Goal: Task Accomplishment & Management: Manage account settings

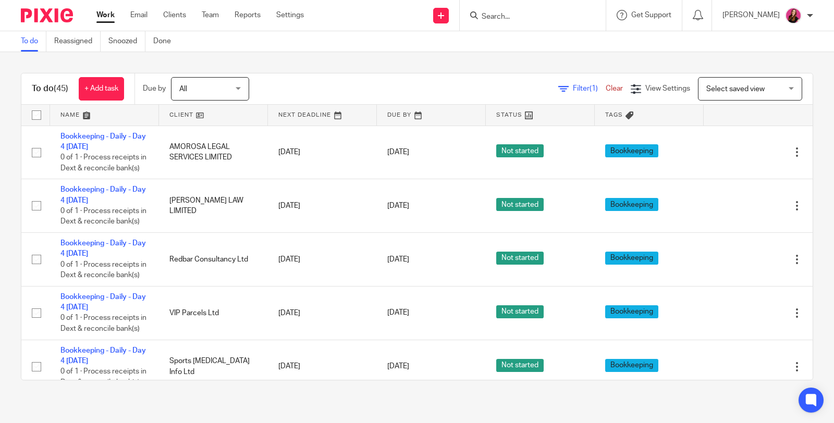
click at [557, 14] on input "Search" at bounding box center [528, 17] width 94 height 9
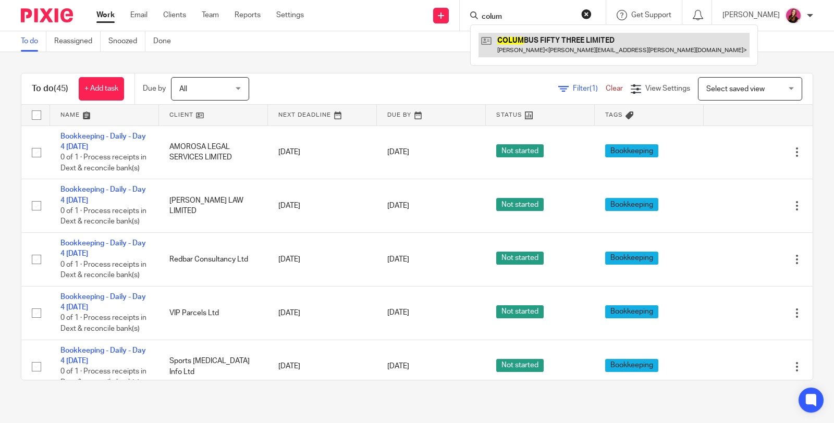
type input "colum"
drag, startPoint x: 538, startPoint y: 45, endPoint x: 523, endPoint y: 39, distance: 16.2
click at [538, 45] on link at bounding box center [613, 45] width 271 height 24
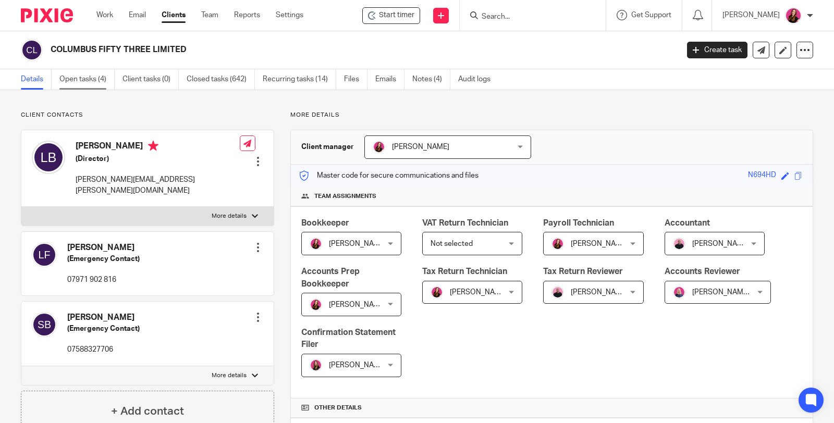
click at [90, 76] on link "Open tasks (4)" at bounding box center [86, 79] width 55 height 20
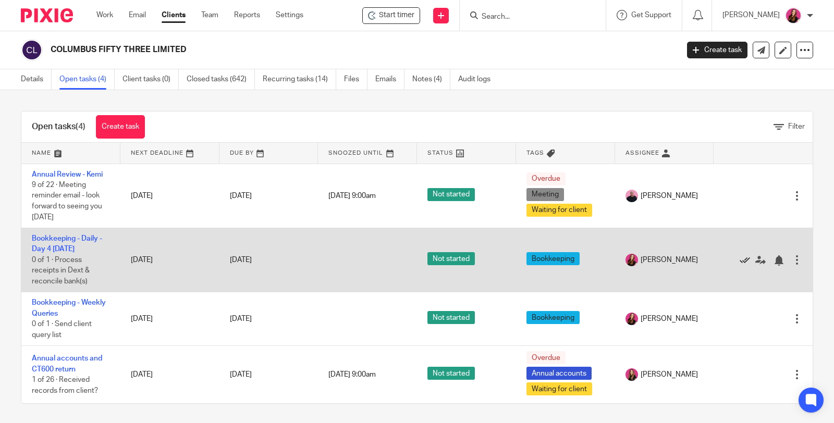
click at [740, 257] on icon at bounding box center [745, 260] width 10 height 10
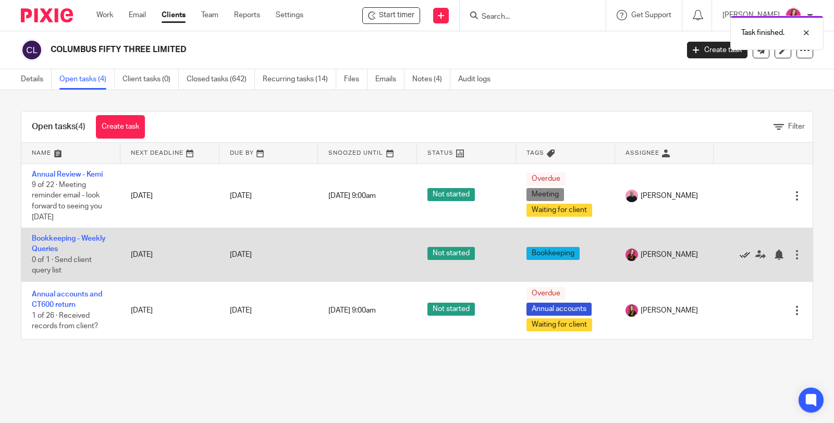
click at [740, 255] on icon at bounding box center [745, 255] width 10 height 10
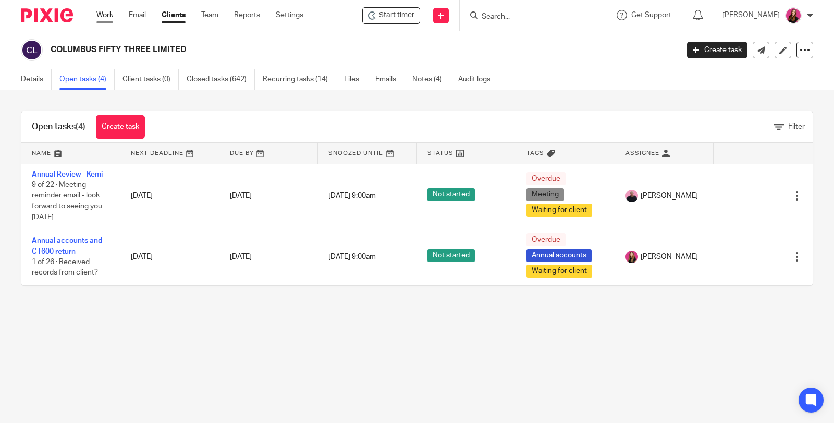
click at [110, 13] on link "Work" at bounding box center [104, 15] width 17 height 10
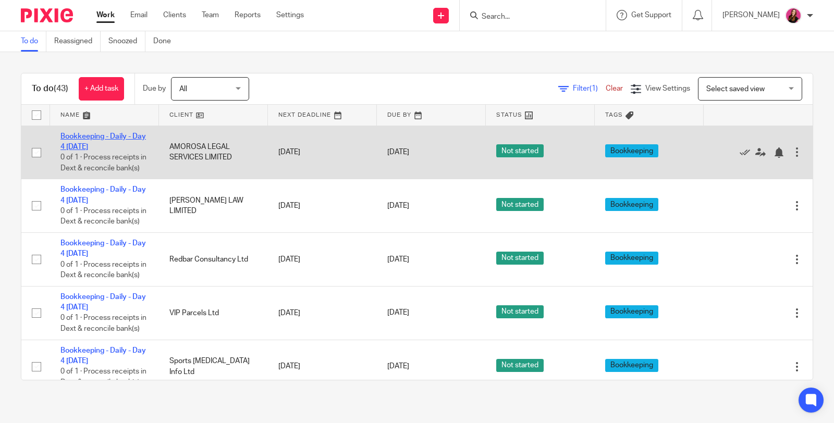
click at [103, 133] on link "Bookkeeping - Daily - Day 4 [DATE]" at bounding box center [102, 142] width 85 height 18
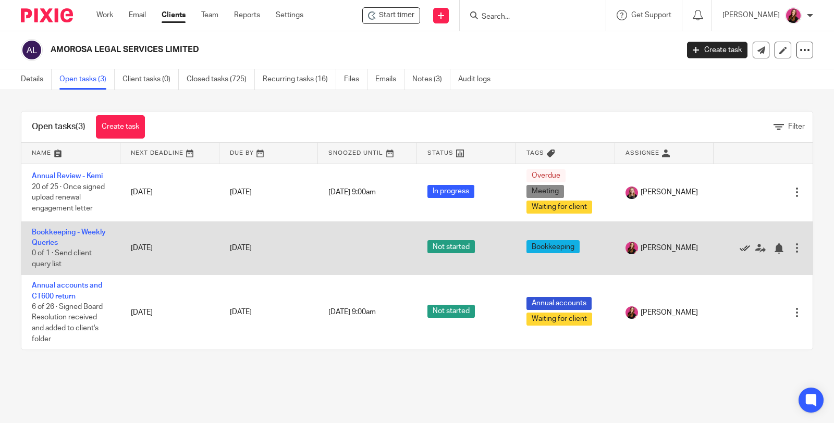
click at [740, 248] on icon at bounding box center [745, 248] width 10 height 10
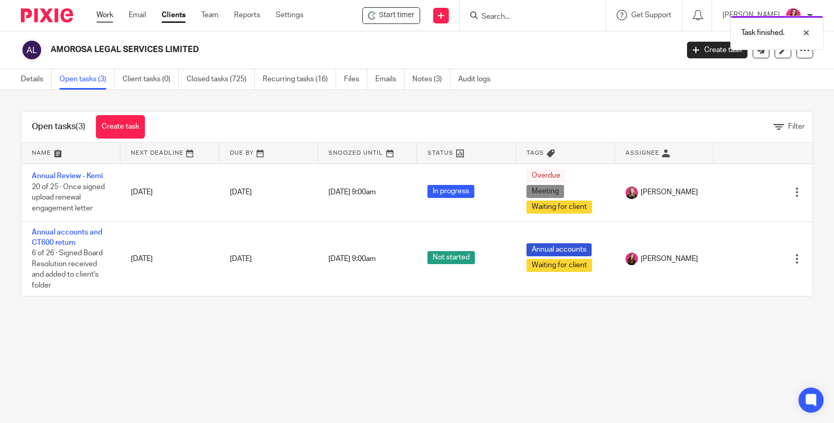
click at [101, 18] on link "Work" at bounding box center [104, 15] width 17 height 10
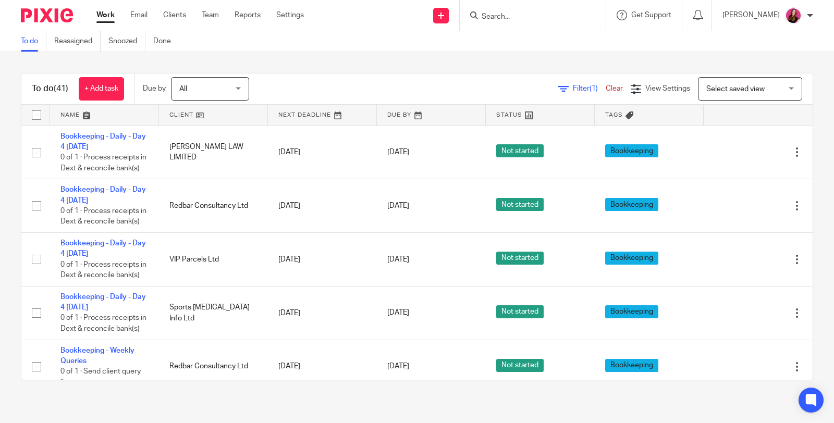
drag, startPoint x: 107, startPoint y: 132, endPoint x: 145, endPoint y: 92, distance: 54.9
click at [107, 133] on link "Bookkeeping - Daily - Day 4 [DATE]" at bounding box center [102, 142] width 85 height 18
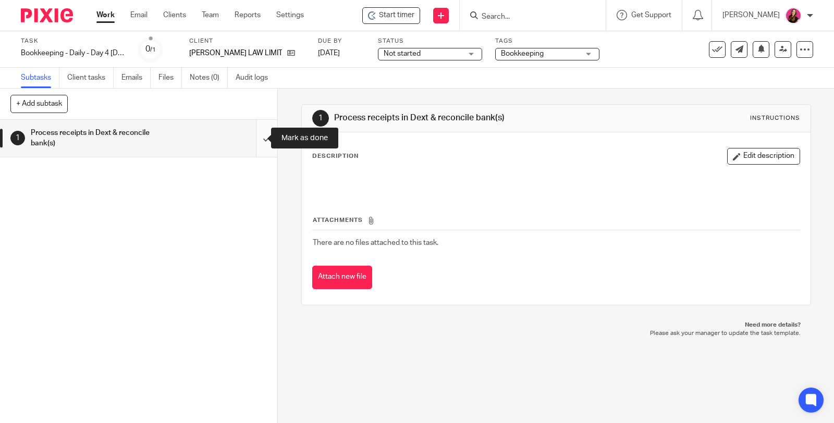
click at [256, 136] on input "submit" at bounding box center [138, 138] width 277 height 37
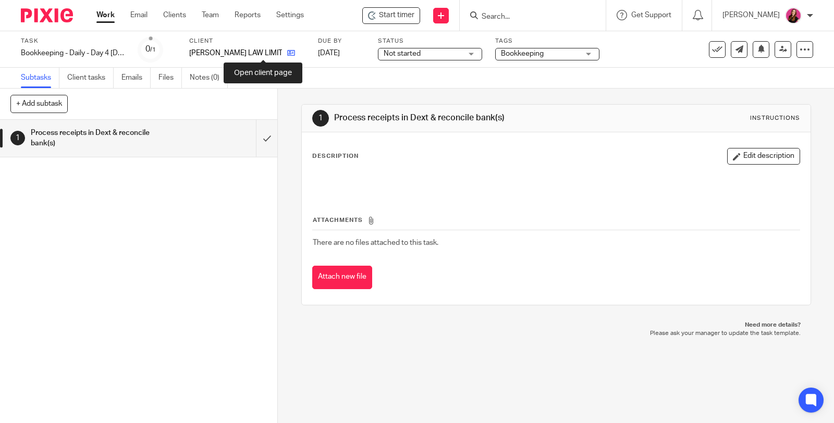
click at [287, 55] on icon at bounding box center [291, 53] width 8 height 8
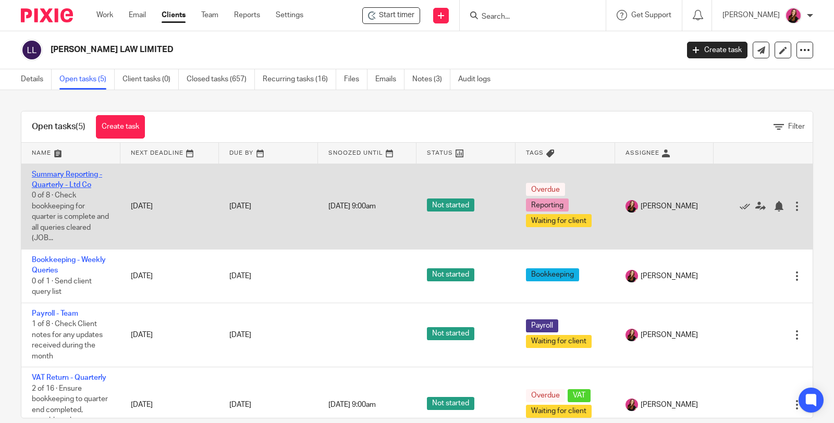
click at [74, 171] on link "Summary Reporting - Quarterly - Ltd Co" at bounding box center [67, 180] width 70 height 18
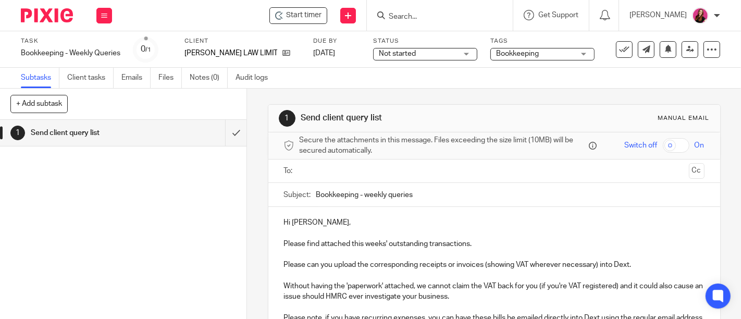
click at [466, 173] on input "text" at bounding box center [493, 171] width 381 height 12
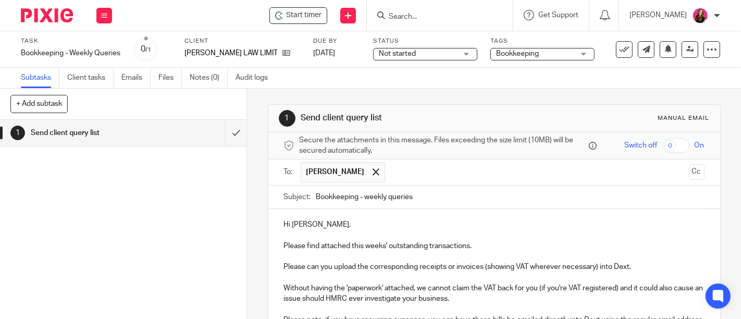
click at [316, 195] on input "Bookkeeping - weekly queries" at bounding box center [510, 197] width 388 height 23
click at [417, 195] on input "URGENT Bookkeeping - weekly queries" at bounding box center [510, 197] width 388 height 23
drag, startPoint x: 389, startPoint y: 195, endPoint x: 394, endPoint y: 193, distance: 5.4
click at [390, 195] on input "URGENT Bookkeeping queries" at bounding box center [510, 197] width 388 height 23
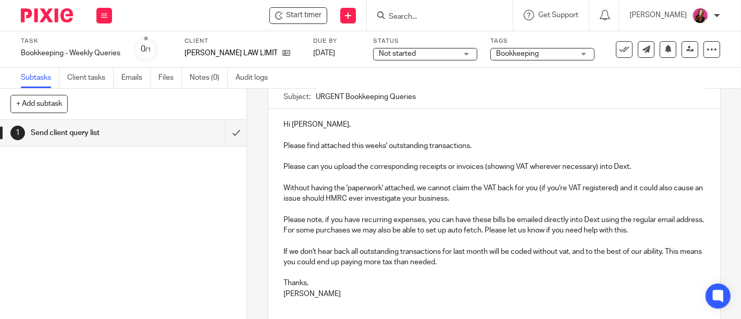
scroll to position [116, 0]
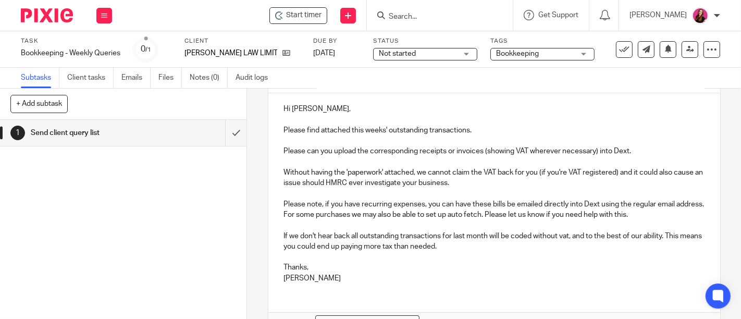
type input "URGENT Bookkeeping Queries"
click at [520, 242] on p "If we don't hear back all outstanding transactions for last month will be coded…" at bounding box center [494, 241] width 421 height 21
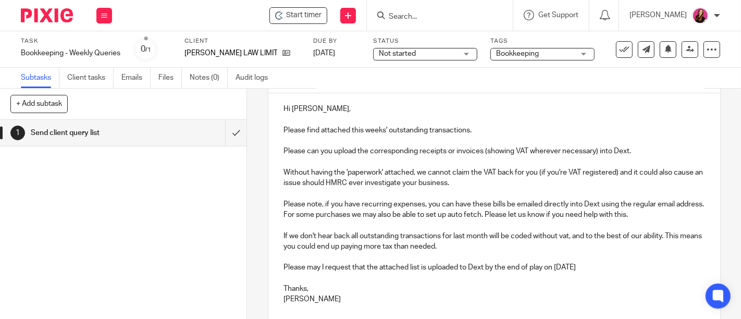
click at [626, 265] on p "Please may I request that the attached list is uploaded to Dext by the end of p…" at bounding box center [494, 267] width 421 height 10
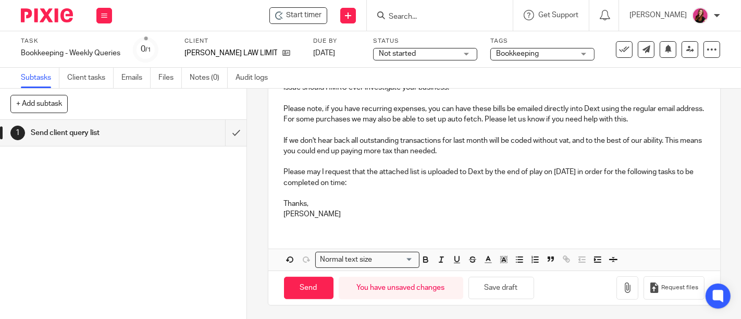
scroll to position [120, 0]
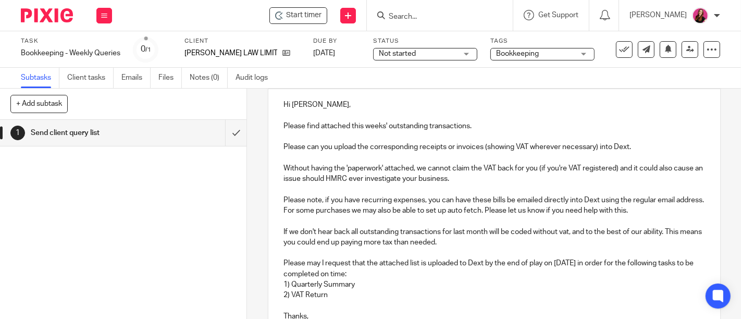
click at [342, 298] on p "2) VAT Return" at bounding box center [494, 295] width 421 height 10
drag, startPoint x: 435, startPoint y: 295, endPoint x: 278, endPoint y: 264, distance: 159.9
click at [278, 264] on div "Hi Fallon, Please find attached this weeks' outstanding transactions. Please ca…" at bounding box center [494, 214] width 452 height 251
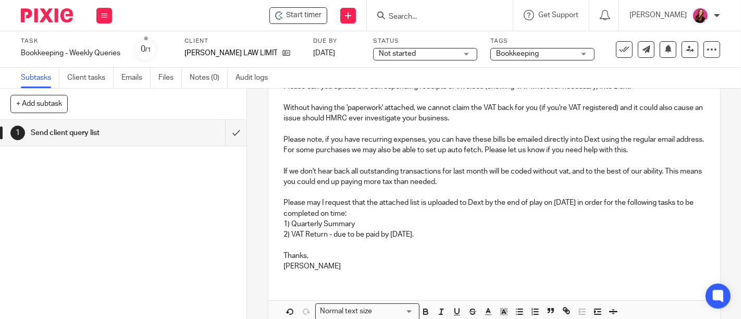
scroll to position [232, 0]
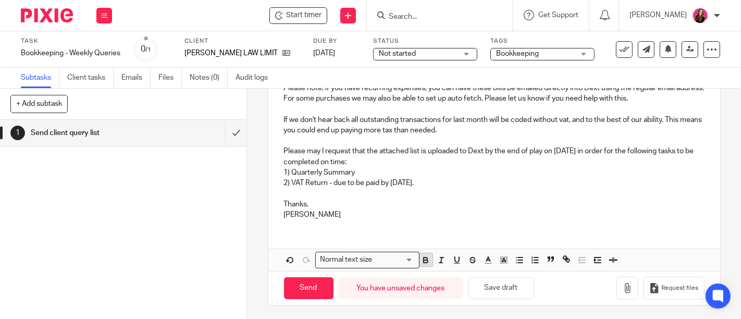
click at [424, 260] on icon "button" at bounding box center [426, 261] width 4 height 3
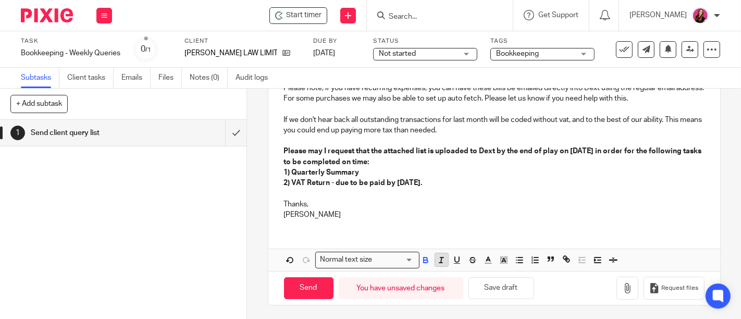
click at [437, 261] on icon "button" at bounding box center [441, 259] width 9 height 9
click at [459, 203] on p "Thanks," at bounding box center [494, 198] width 421 height 21
drag, startPoint x: 565, startPoint y: 151, endPoint x: 607, endPoint y: 151, distance: 41.7
click at [607, 151] on em "Please may I request that the attached list is uploaded to Dext by the end of p…" at bounding box center [493, 161] width 419 height 29
drag, startPoint x: 453, startPoint y: 261, endPoint x: 477, endPoint y: 236, distance: 35.0
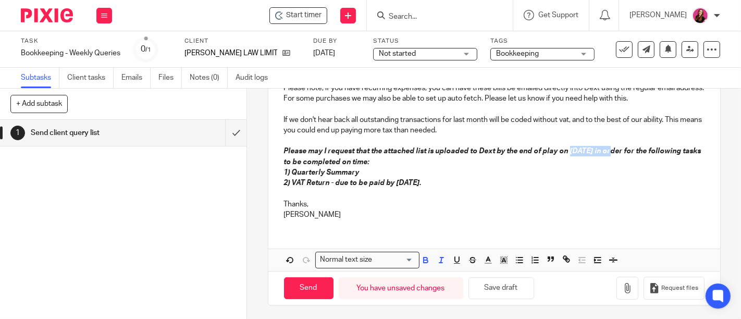
click at [455, 261] on icon "button" at bounding box center [457, 259] width 4 height 5
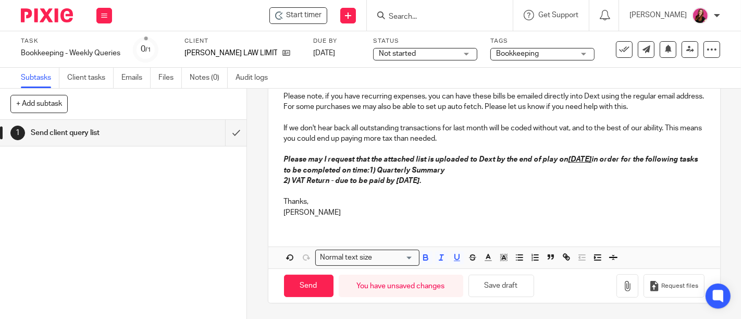
scroll to position [221, 0]
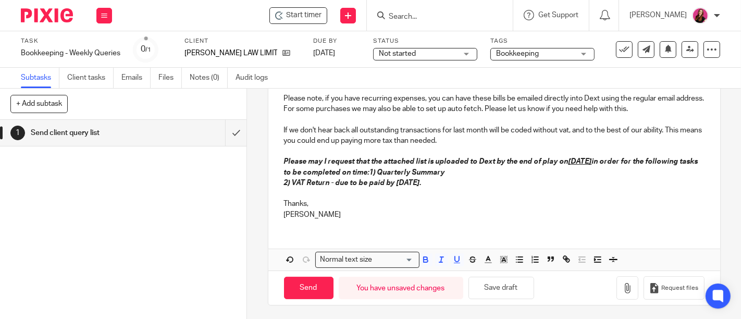
click at [500, 214] on p "Michaela" at bounding box center [494, 215] width 421 height 10
click at [622, 290] on icon "button" at bounding box center [627, 288] width 10 height 10
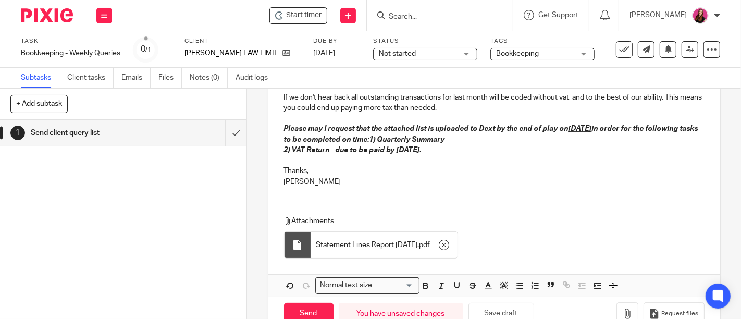
scroll to position [280, 0]
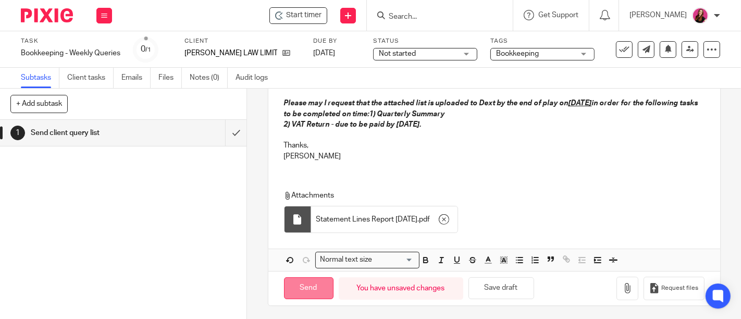
click at [317, 294] on input "Send" at bounding box center [309, 288] width 50 height 22
type input "Sent"
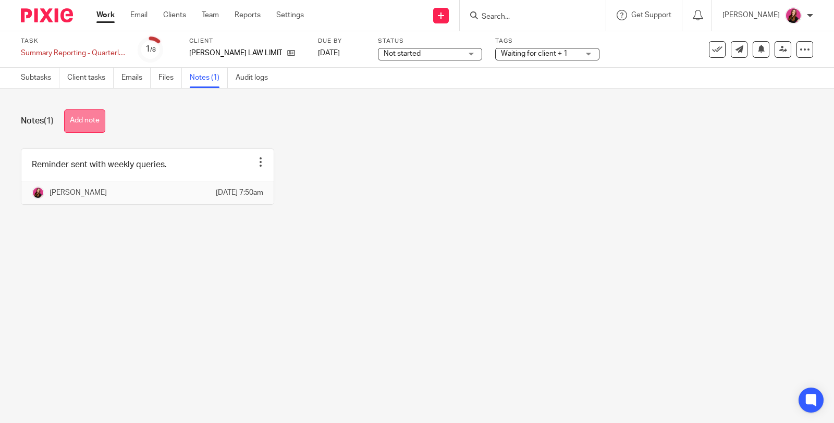
click at [91, 121] on button "Add note" at bounding box center [84, 120] width 41 height 23
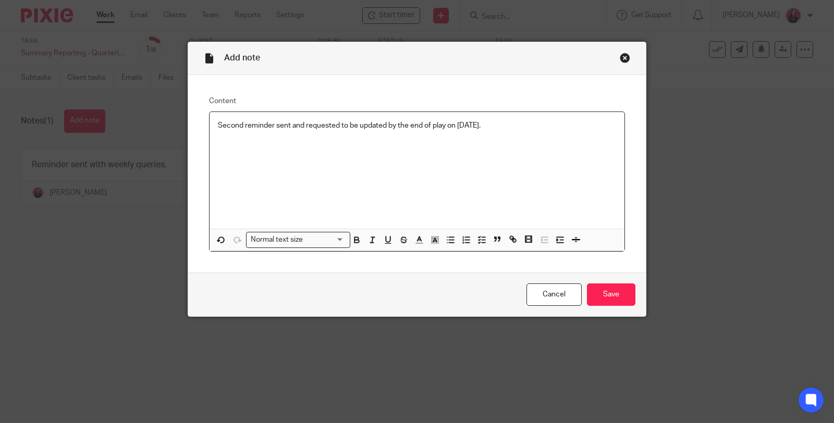
drag, startPoint x: 510, startPoint y: 127, endPoint x: 71, endPoint y: 141, distance: 439.1
click at [71, 141] on div "Add note Content Second reminder sent and requested to be updated by the end of…" at bounding box center [417, 211] width 834 height 423
copy p "Second reminder sent and requested to be updated by the end of play on [DATE]."
click at [618, 291] on input "Save" at bounding box center [611, 295] width 48 height 22
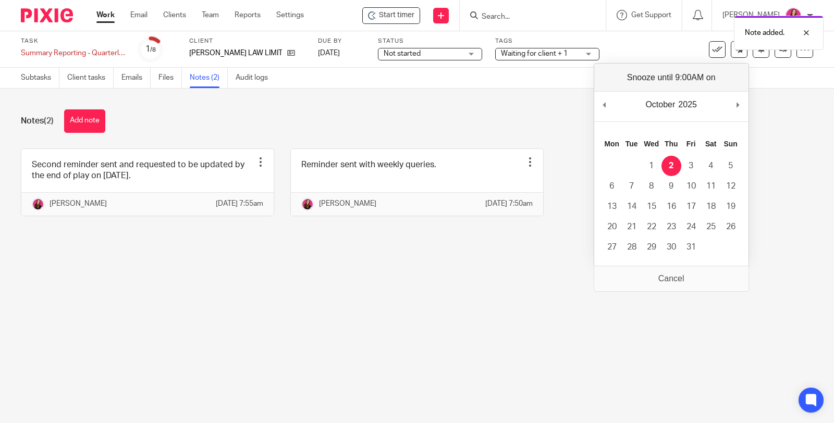
drag, startPoint x: 679, startPoint y: 167, endPoint x: 671, endPoint y: 166, distance: 7.5
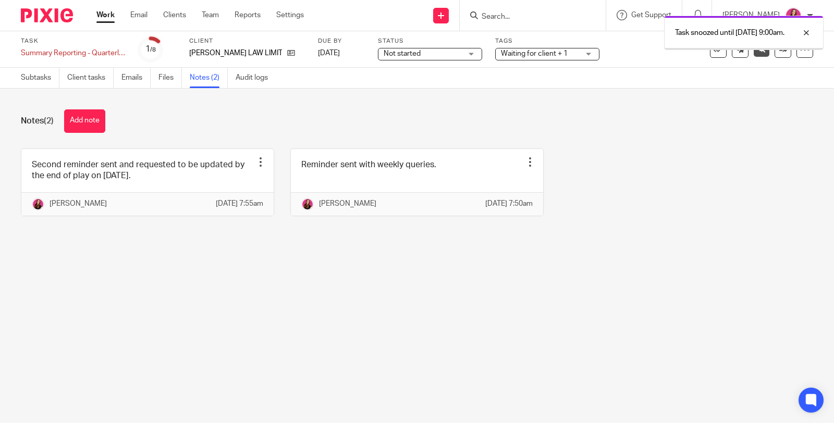
click at [287, 54] on icon at bounding box center [291, 53] width 8 height 8
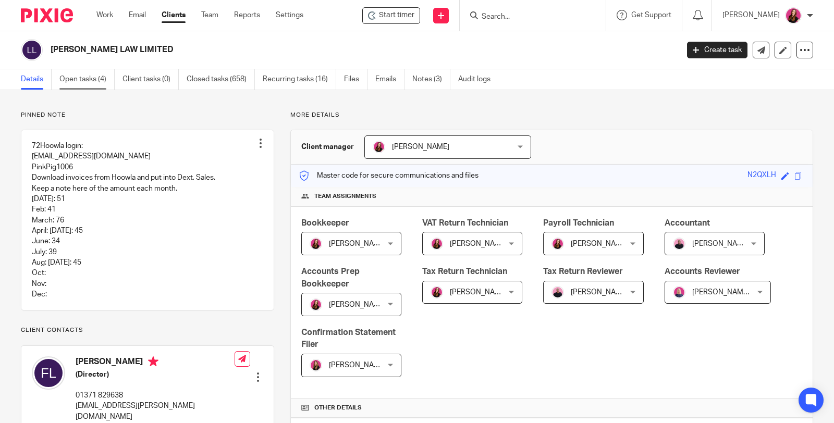
click at [94, 77] on link "Open tasks (4)" at bounding box center [86, 79] width 55 height 20
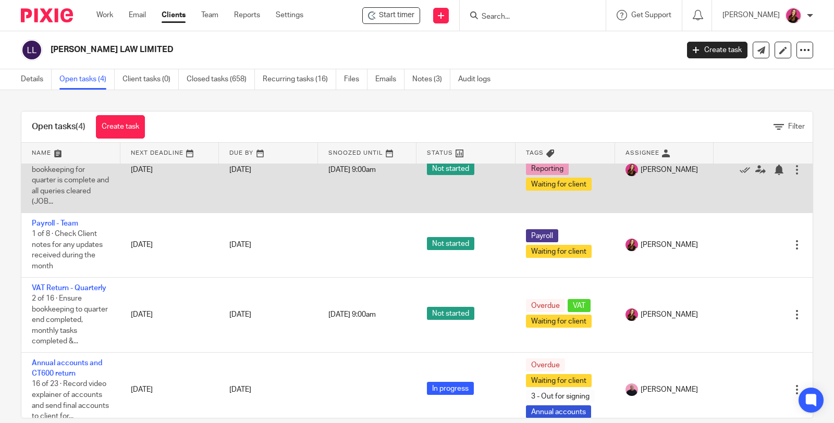
scroll to position [58, 0]
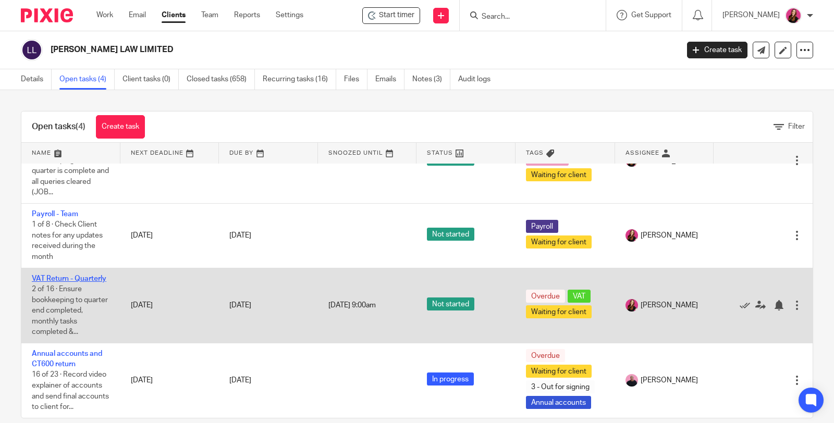
click at [56, 275] on link "VAT Return - Quarterly" at bounding box center [69, 278] width 75 height 7
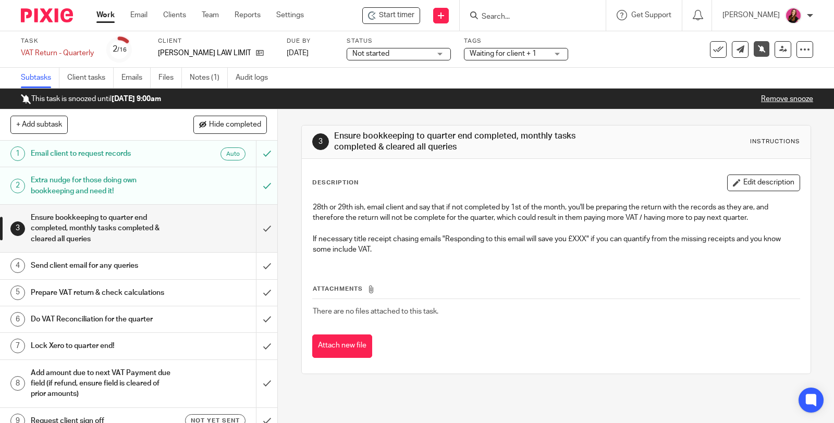
click at [761, 98] on link "Remove snooze" at bounding box center [787, 98] width 52 height 7
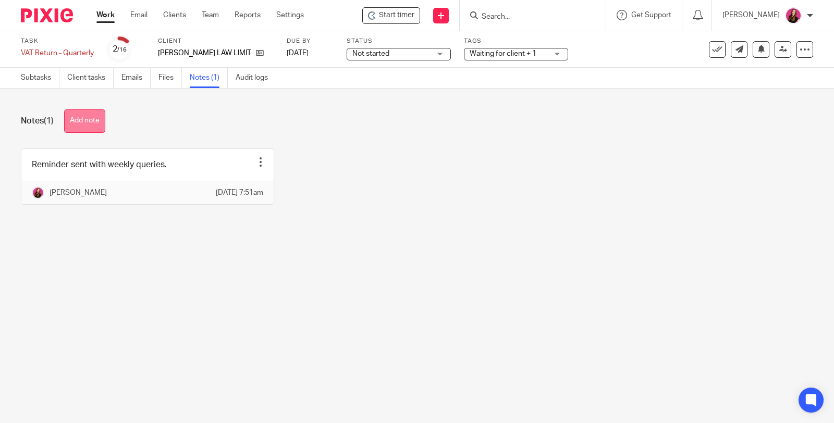
click at [95, 121] on button "Add note" at bounding box center [84, 120] width 41 height 23
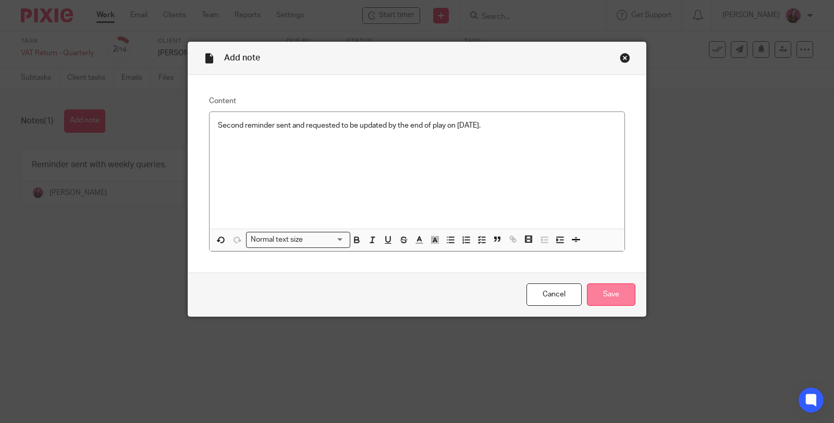
click at [608, 293] on input "Save" at bounding box center [611, 295] width 48 height 22
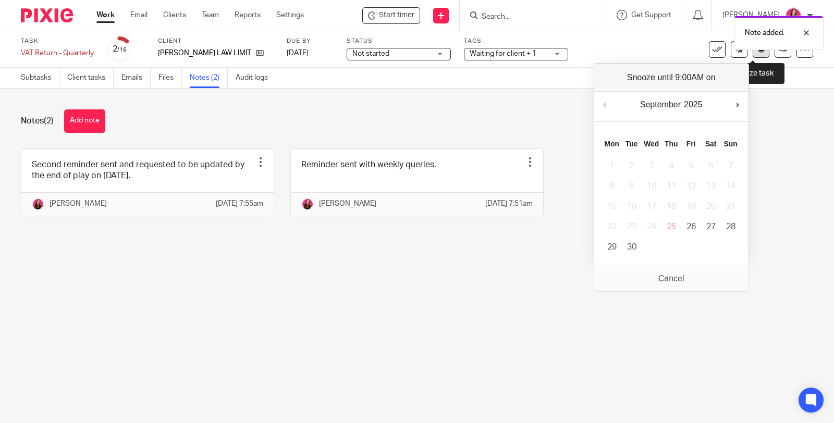
click at [757, 51] on icon at bounding box center [761, 49] width 8 height 8
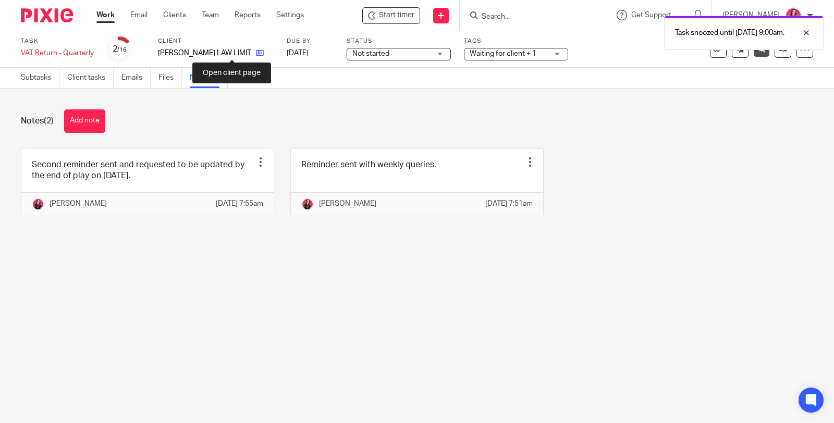
click at [256, 54] on icon at bounding box center [260, 53] width 8 height 8
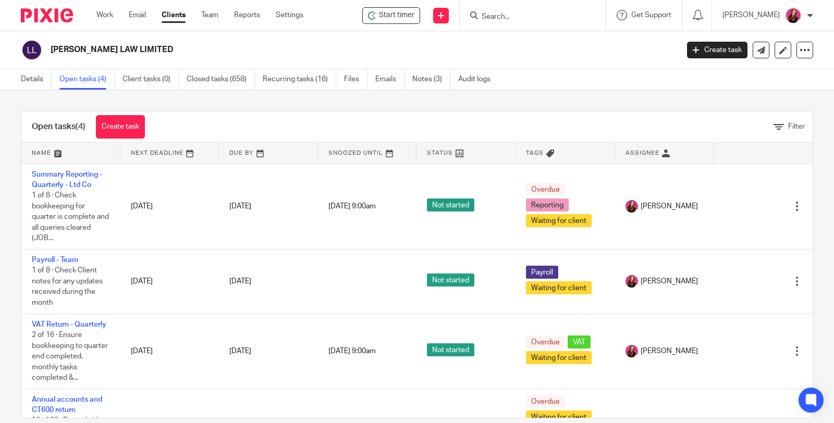
scroll to position [65, 0]
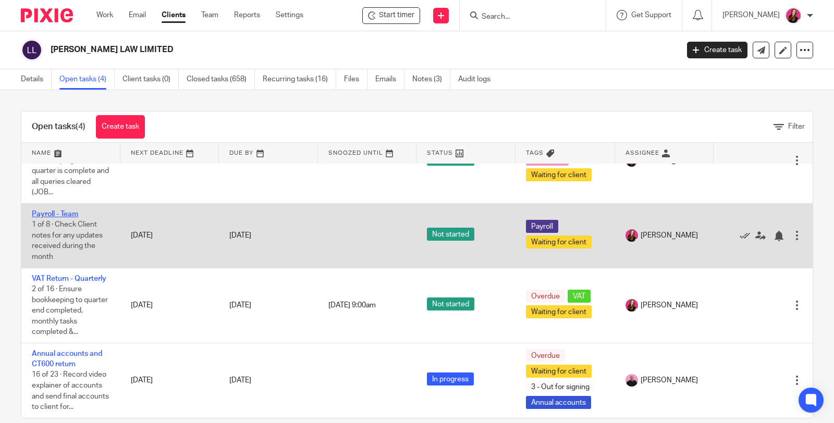
click at [72, 211] on link "Payroll - Team" at bounding box center [55, 214] width 46 height 7
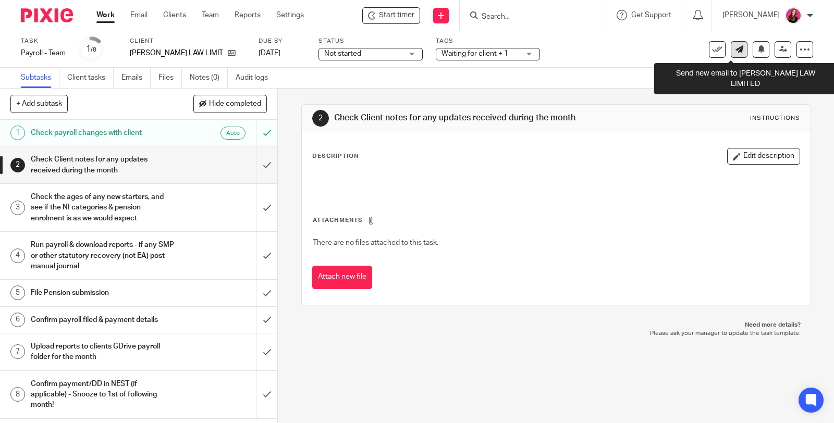
click at [731, 54] on link at bounding box center [739, 49] width 17 height 17
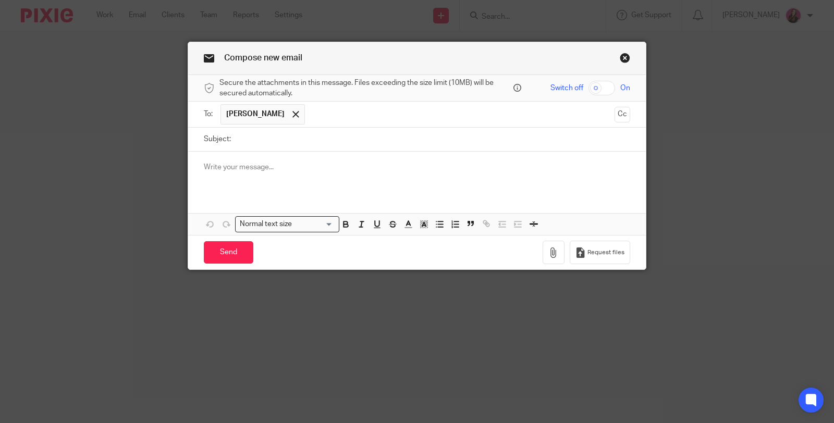
click at [314, 144] on input "Subject:" at bounding box center [433, 139] width 394 height 23
type input "Payroll"
click at [313, 162] on p at bounding box center [417, 167] width 426 height 10
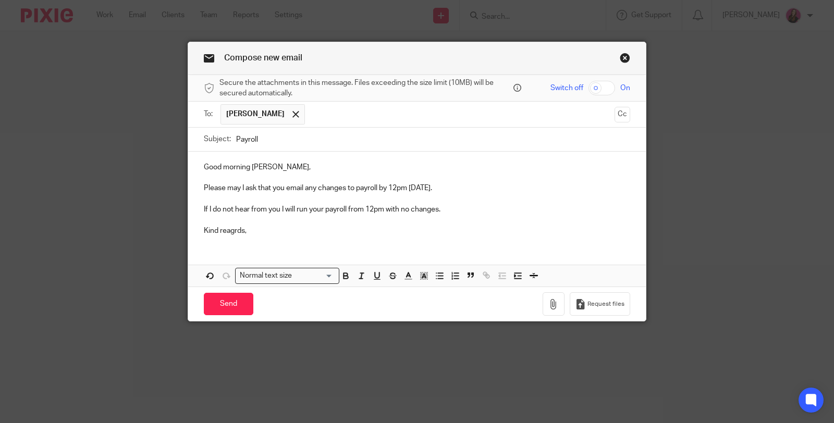
click at [444, 183] on p "Please may I ask that you email any changes to payroll by 12pm TODAY." at bounding box center [417, 188] width 426 height 10
click at [278, 209] on p "If I do not hear from you I will run your payroll from 12pm with no changes." at bounding box center [417, 209] width 426 height 10
drag, startPoint x: 384, startPoint y: 208, endPoint x: 413, endPoint y: 199, distance: 30.7
click at [385, 207] on p "If I do not hear from you, I will run your payroll from 12pm with no changes." at bounding box center [417, 209] width 426 height 10
click at [275, 226] on p "Kind regards," at bounding box center [417, 231] width 426 height 10
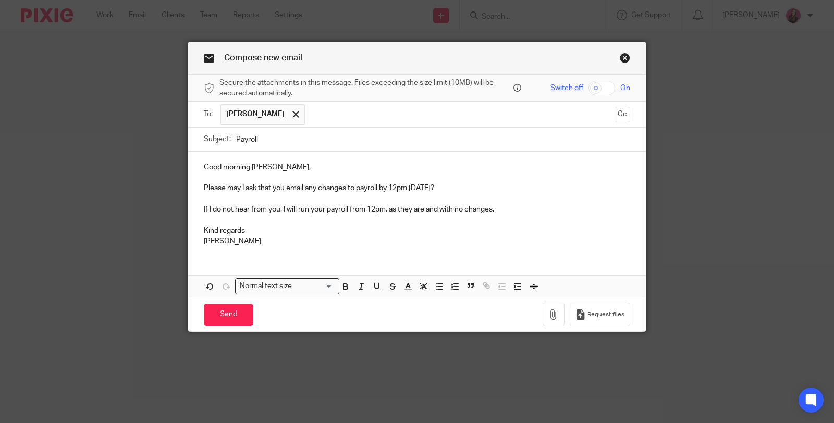
click at [290, 140] on input "Payroll" at bounding box center [433, 139] width 394 height 23
type input "Payroll by 12pm TODAY"
click at [228, 309] on input "Send" at bounding box center [229, 315] width 50 height 22
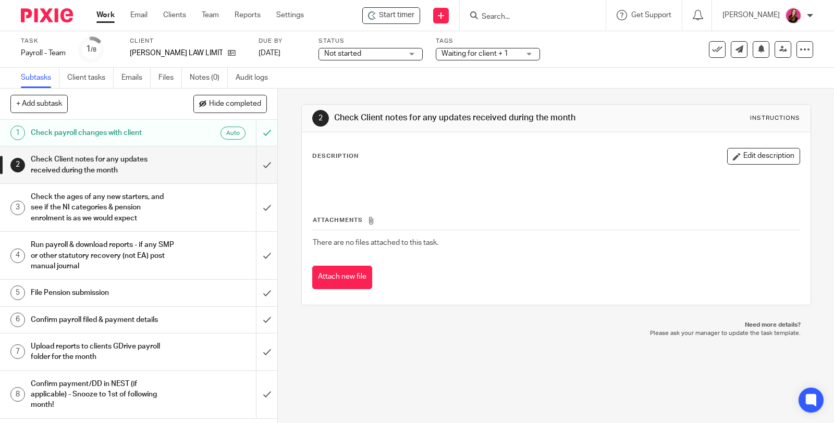
click at [101, 11] on link "Work" at bounding box center [105, 15] width 18 height 10
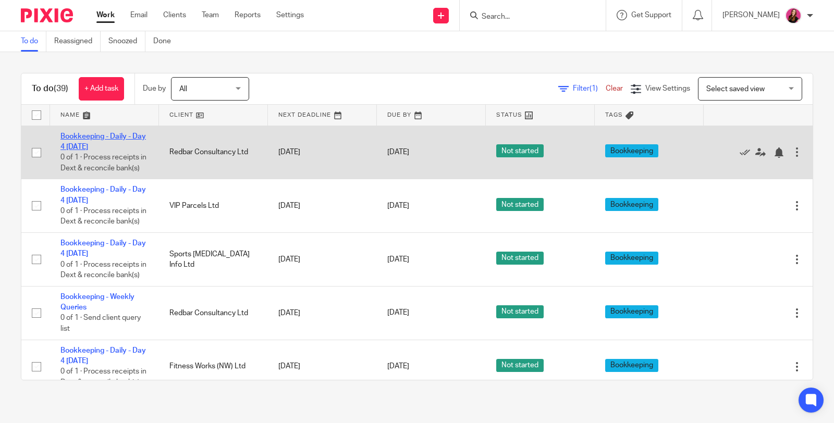
click at [95, 133] on link "Bookkeeping - Daily - Day 4 [DATE]" at bounding box center [102, 142] width 85 height 18
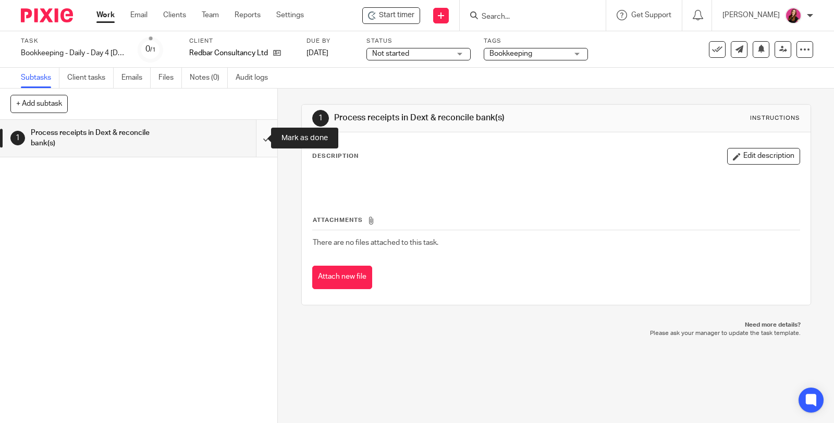
click at [255, 137] on input "submit" at bounding box center [138, 138] width 277 height 37
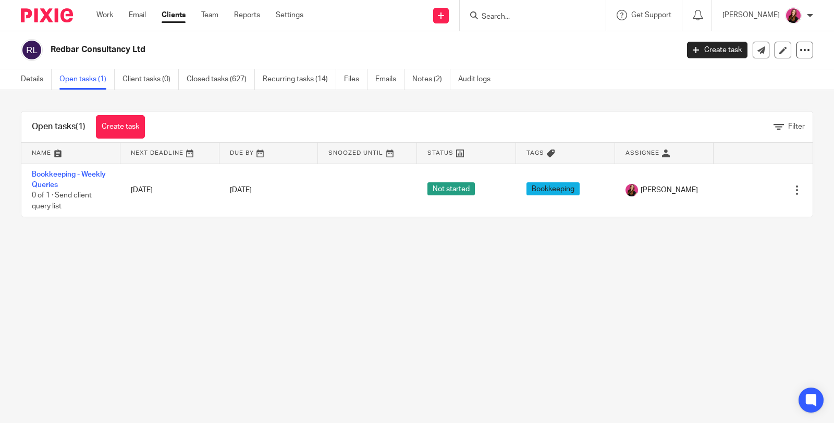
click at [83, 169] on td "Bookkeeping - Weekly Queries 0 of 1 · Send client query list" at bounding box center [70, 190] width 99 height 53
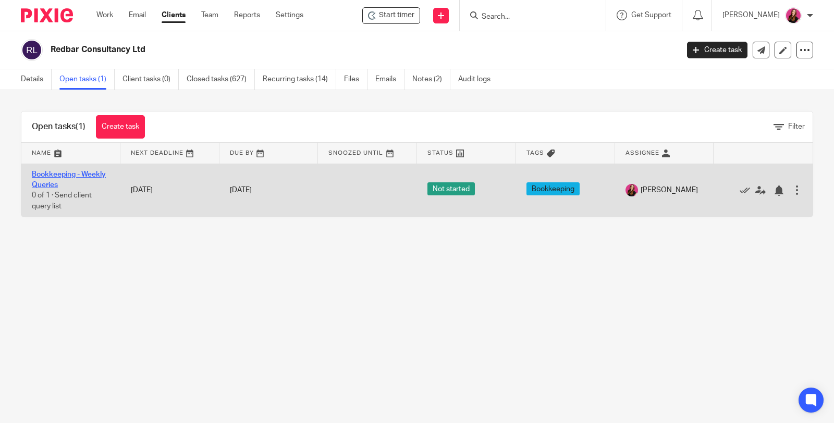
click at [86, 173] on link "Bookkeeping - Weekly Queries" at bounding box center [69, 180] width 74 height 18
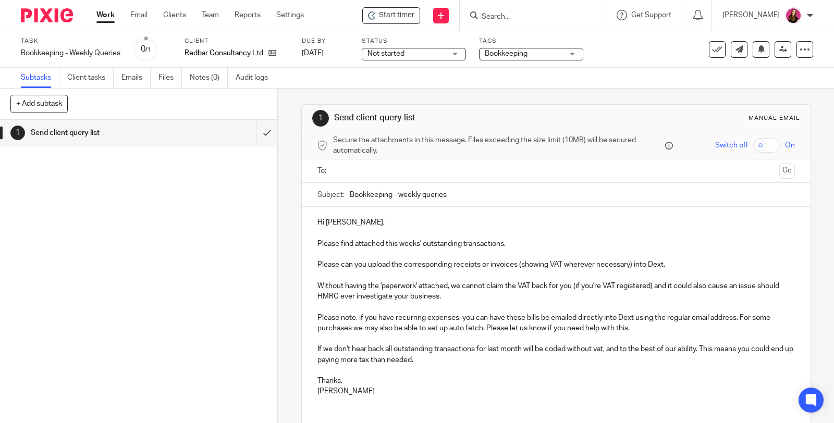
click at [360, 173] on input "text" at bounding box center [556, 171] width 438 height 12
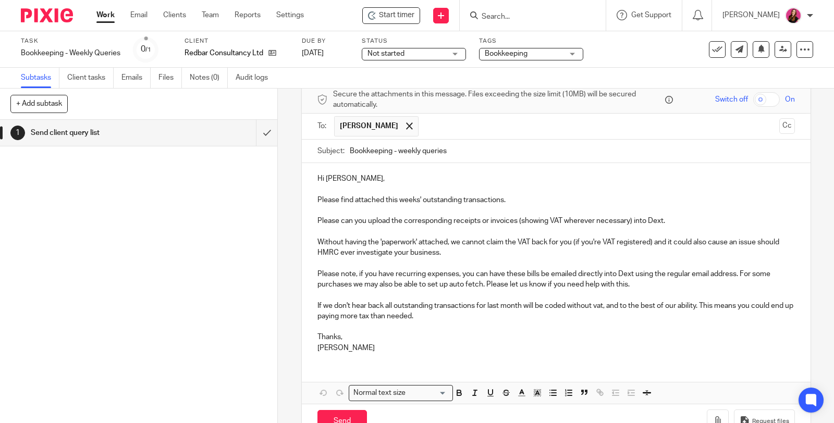
scroll to position [74, 0]
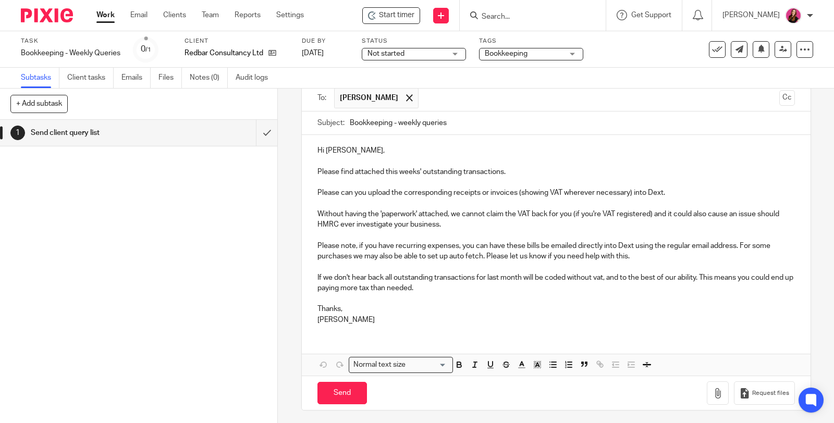
click at [826, 415] on div at bounding box center [826, 415] width 0 height 0
click at [712, 391] on icon "button" at bounding box center [717, 393] width 10 height 10
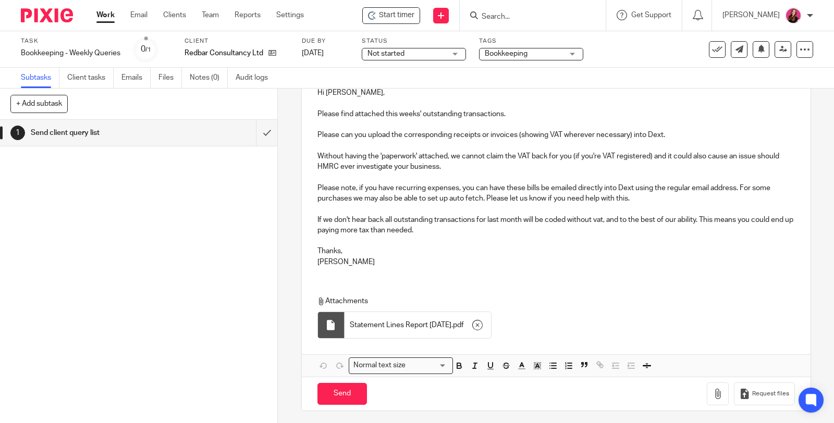
scroll to position [132, 0]
click at [341, 396] on input "Send" at bounding box center [342, 394] width 50 height 22
type input "Sent"
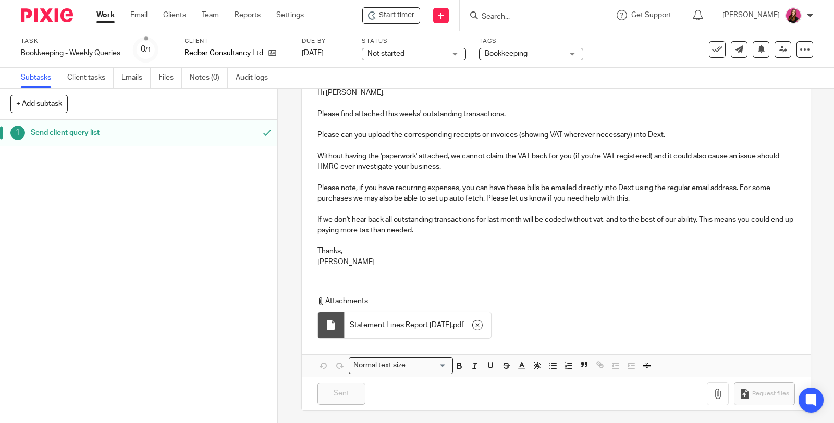
drag, startPoint x: 106, startPoint y: 13, endPoint x: 106, endPoint y: 3, distance: 10.4
click at [106, 13] on link "Work" at bounding box center [105, 15] width 18 height 10
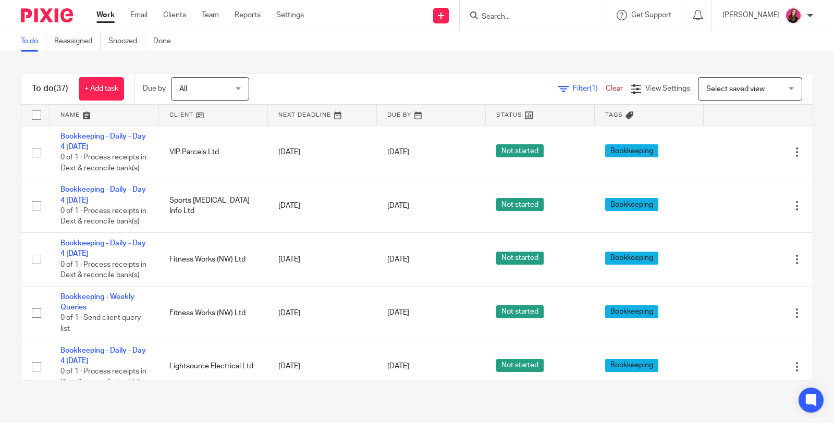
click at [529, 16] on input "Search" at bounding box center [528, 17] width 94 height 9
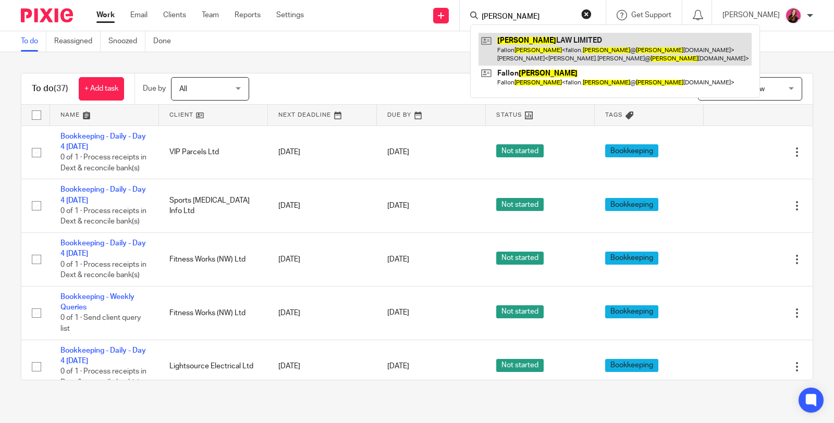
type input "luna"
click at [543, 43] on link at bounding box center [614, 49] width 273 height 32
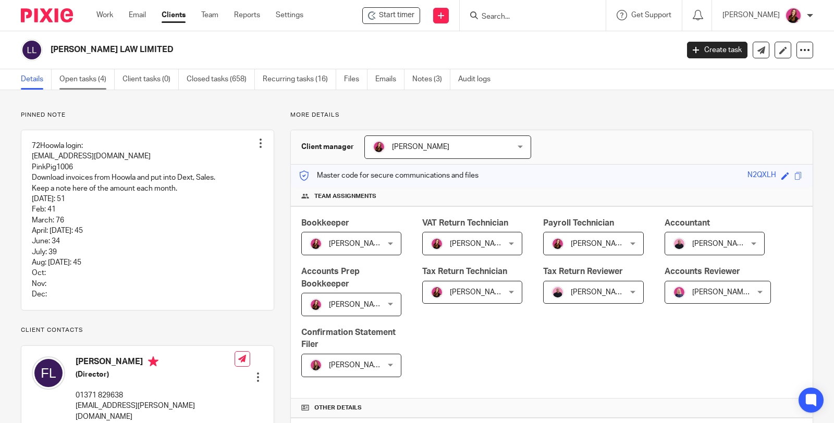
click at [68, 77] on link "Open tasks (4)" at bounding box center [86, 79] width 55 height 20
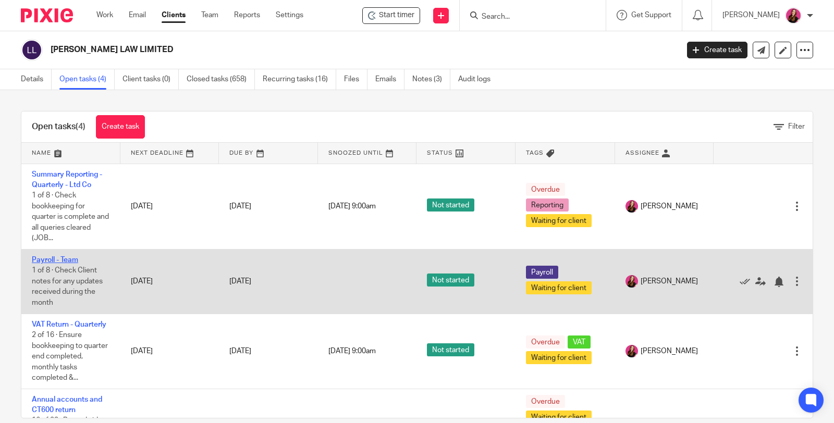
click at [53, 259] on link "Payroll - Team" at bounding box center [55, 259] width 46 height 7
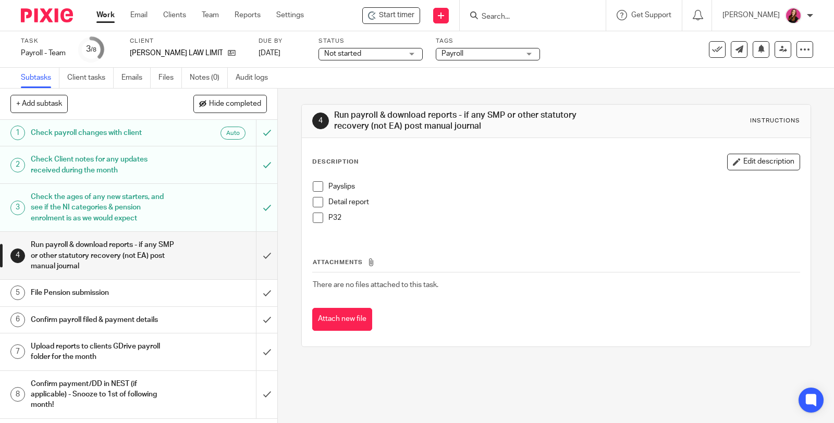
click at [319, 187] on li "Payslips" at bounding box center [556, 189] width 487 height 16
click at [314, 187] on span at bounding box center [318, 186] width 10 height 10
click at [315, 200] on span at bounding box center [318, 202] width 10 height 10
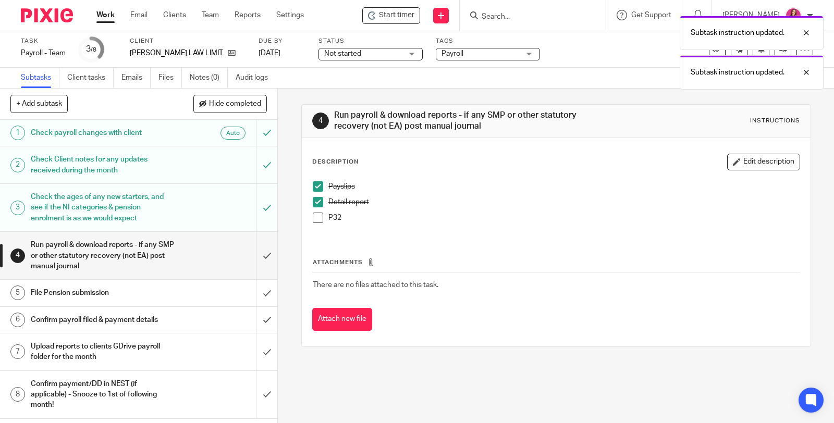
click at [314, 216] on span at bounding box center [318, 218] width 10 height 10
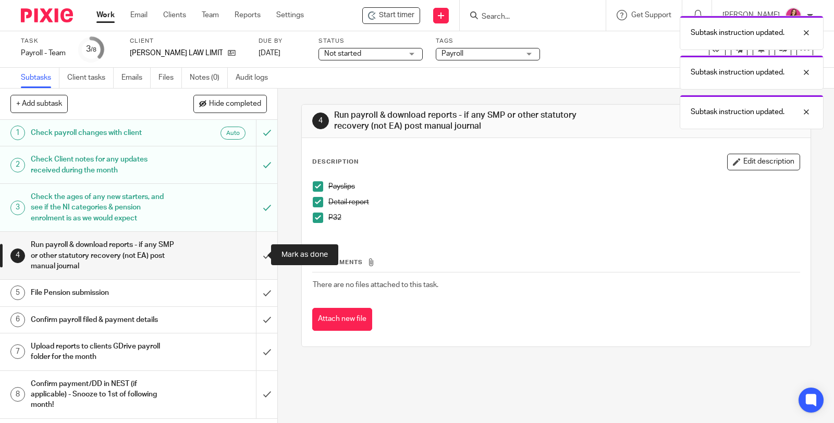
click at [256, 255] on input "submit" at bounding box center [138, 255] width 277 height 47
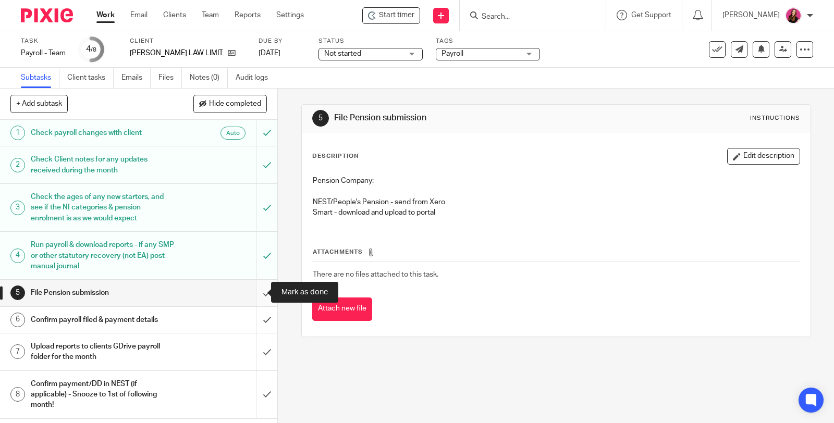
click at [257, 291] on input "submit" at bounding box center [138, 293] width 277 height 26
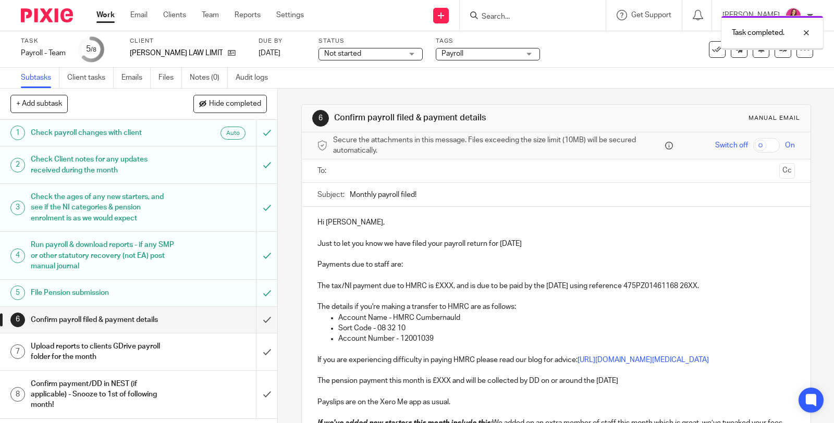
click at [471, 168] on input "text" at bounding box center [556, 171] width 438 height 12
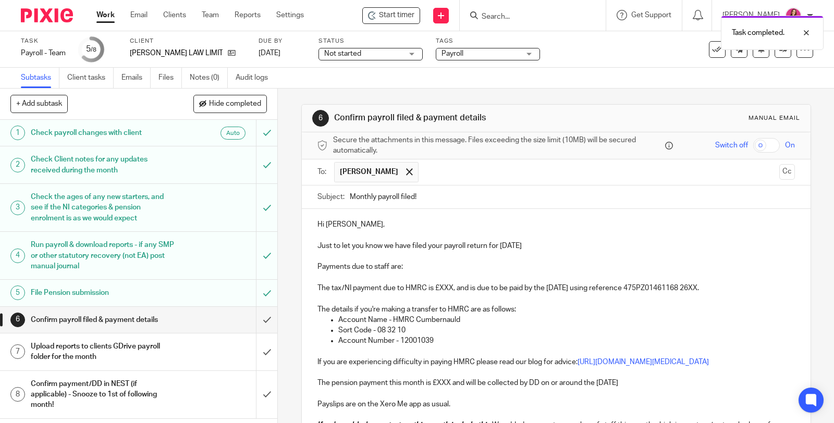
click at [418, 266] on p "Payments due to staff are:" at bounding box center [555, 267] width 477 height 10
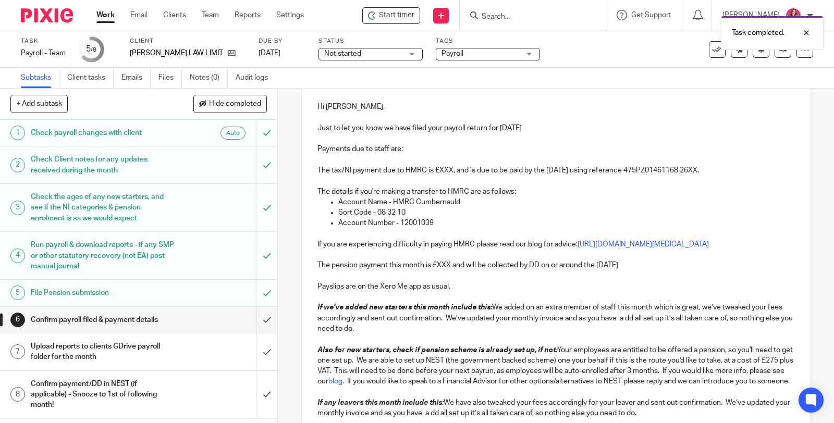
scroll to position [174, 0]
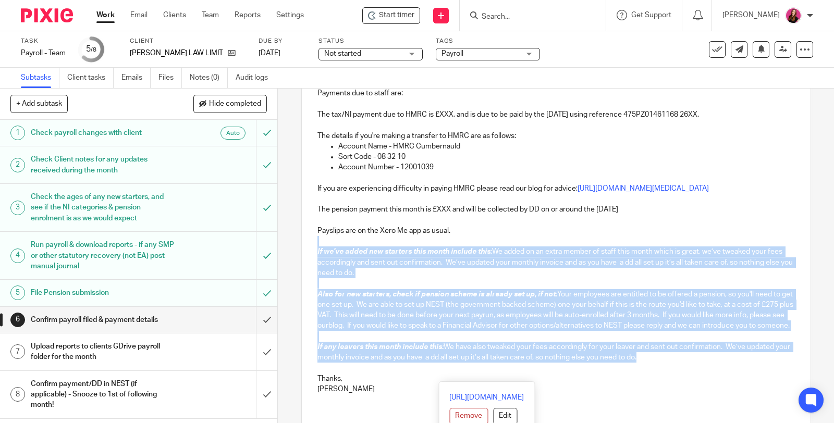
drag, startPoint x: 662, startPoint y: 376, endPoint x: 323, endPoint y: 253, distance: 360.4
click at [323, 253] on div "Hi Fallon, Just to let you know we have filed your payroll return for September…" at bounding box center [556, 218] width 509 height 367
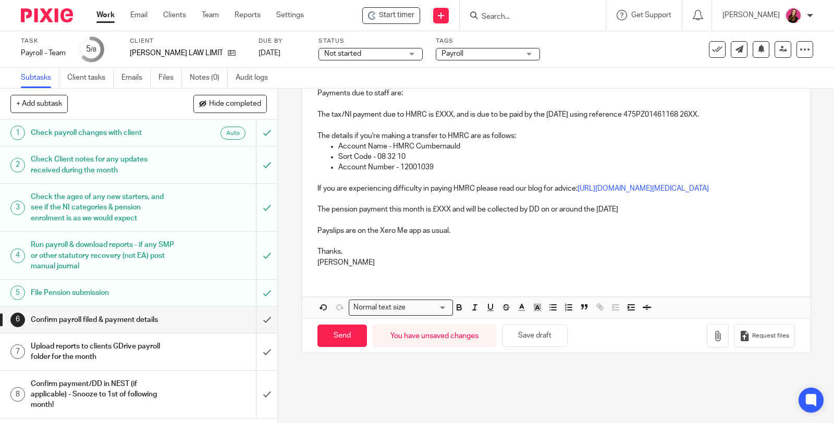
click at [447, 215] on p "The pension payment this month is £XXX and will be collected by DD on or around…" at bounding box center [555, 209] width 477 height 10
click at [668, 215] on p "The pension payment this month is £94.85 and will be collected by DD on or arou…" at bounding box center [555, 209] width 477 height 10
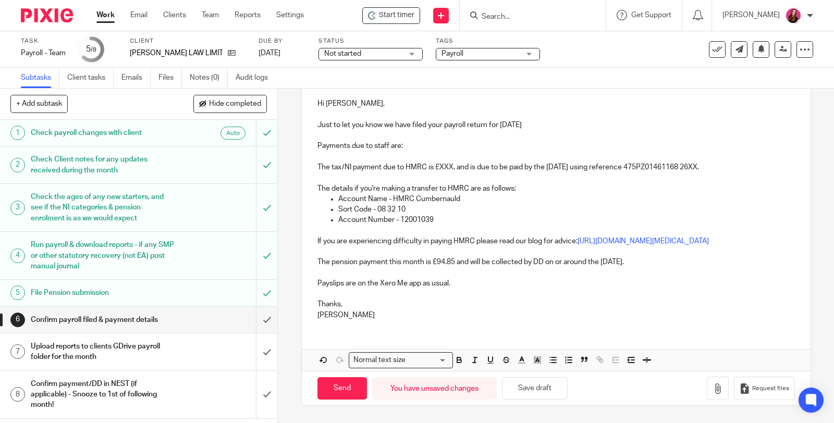
scroll to position [58, 0]
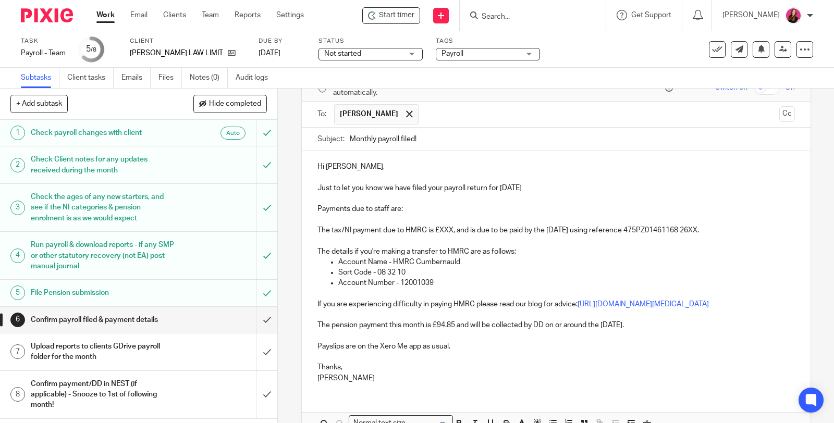
click at [447, 229] on p "The tax/NI payment due to HMRC is £XXX, and is due to be paid by the 22nd Octob…" at bounding box center [555, 225] width 477 height 21
click at [411, 202] on p at bounding box center [555, 198] width 477 height 10
click at [412, 206] on p "Payments due to staff are:" at bounding box center [555, 209] width 477 height 10
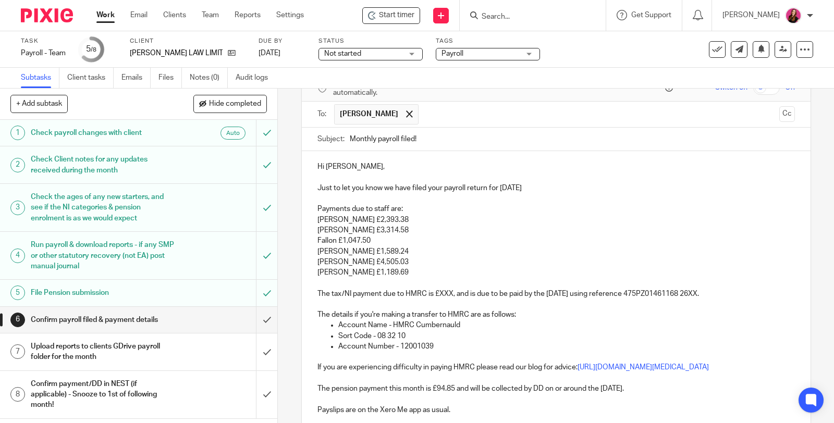
click at [449, 293] on p "The tax/NI payment due to HMRC is £XXX, and is due to be paid by the 22nd Octob…" at bounding box center [555, 288] width 477 height 21
click at [751, 293] on p "The tax/NI payment due to HMRC is £5,748.17, and is due to be paid by the 22nd …" at bounding box center [555, 288] width 477 height 21
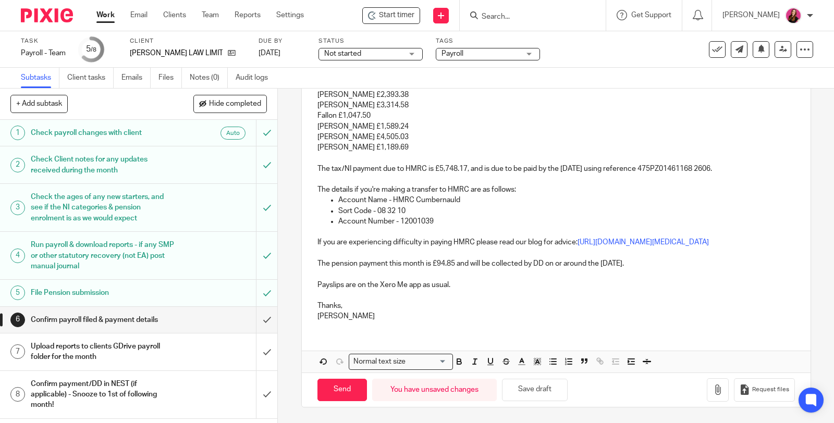
scroll to position [190, 0]
click at [352, 384] on input "Send" at bounding box center [342, 390] width 50 height 22
type input "Sent"
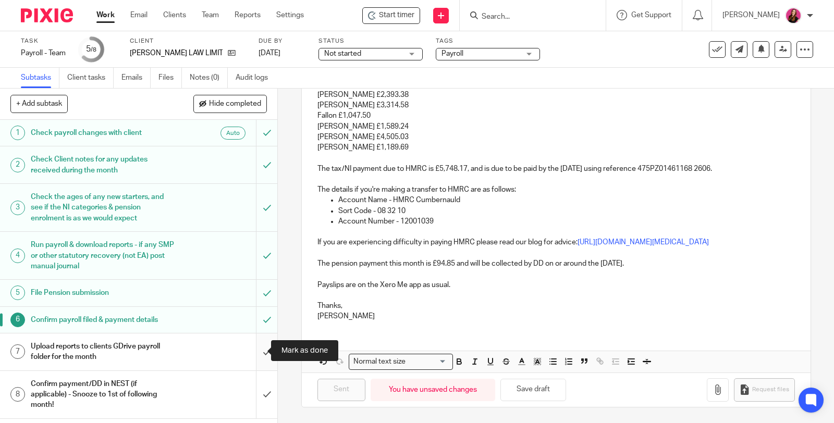
click at [254, 347] on input "submit" at bounding box center [138, 352] width 277 height 37
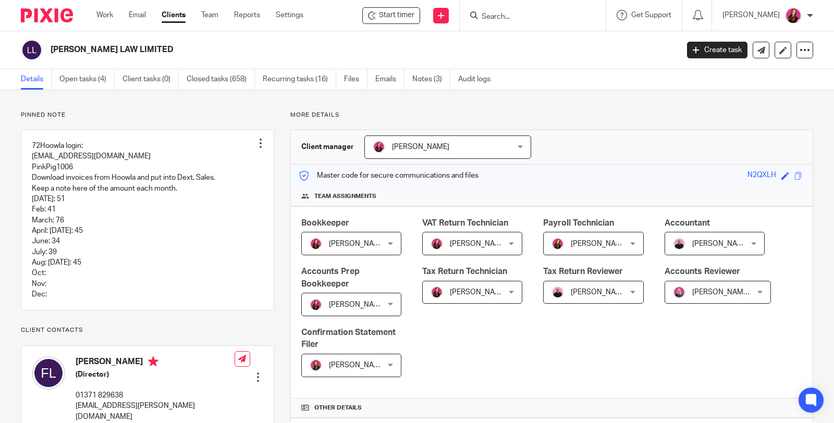
scroll to position [405, 0]
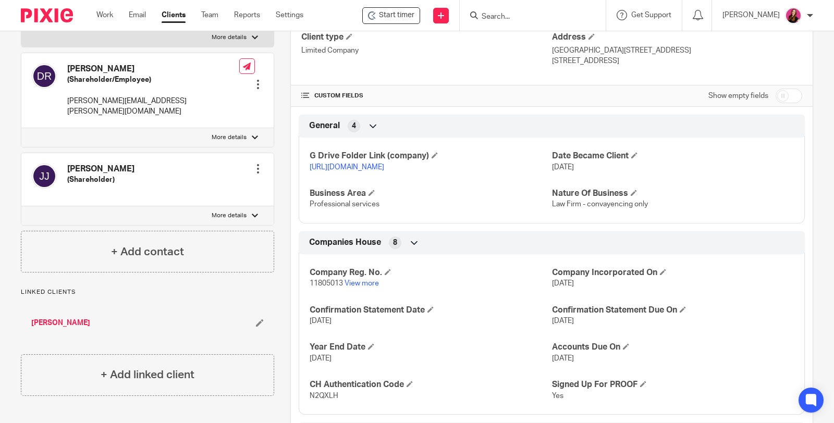
click at [384, 165] on link "[URL][DOMAIN_NAME]" at bounding box center [347, 167] width 75 height 7
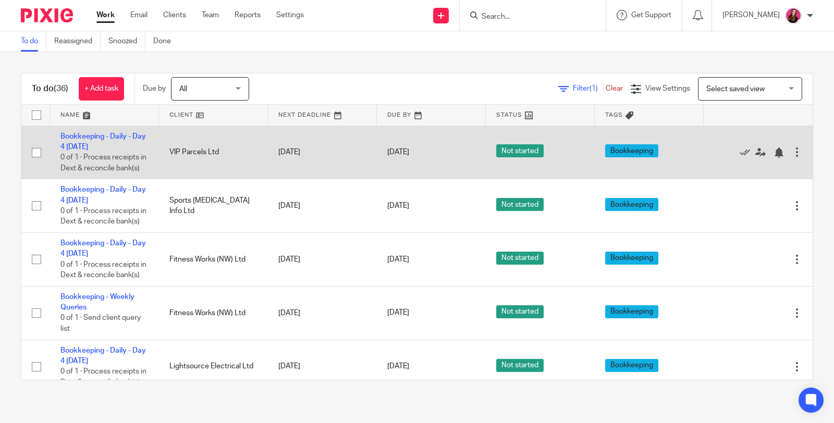
click at [104, 141] on td "Bookkeeping - Daily - Day 4 [DATE] 0 of 1 · Process receipts in Dext & reconcil…" at bounding box center [104, 153] width 109 height 54
click at [97, 133] on link "Bookkeeping - Daily - Day 4 [DATE]" at bounding box center [102, 142] width 85 height 18
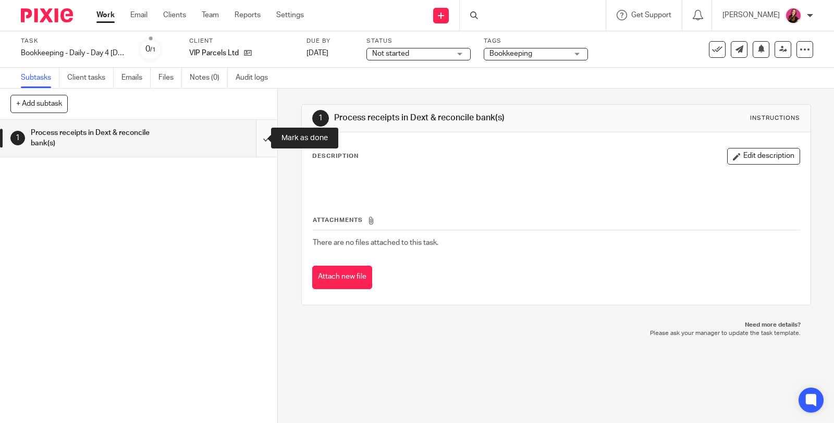
drag, startPoint x: 0, startPoint y: 0, endPoint x: 254, endPoint y: 137, distance: 288.5
click at [254, 137] on input "submit" at bounding box center [138, 138] width 277 height 37
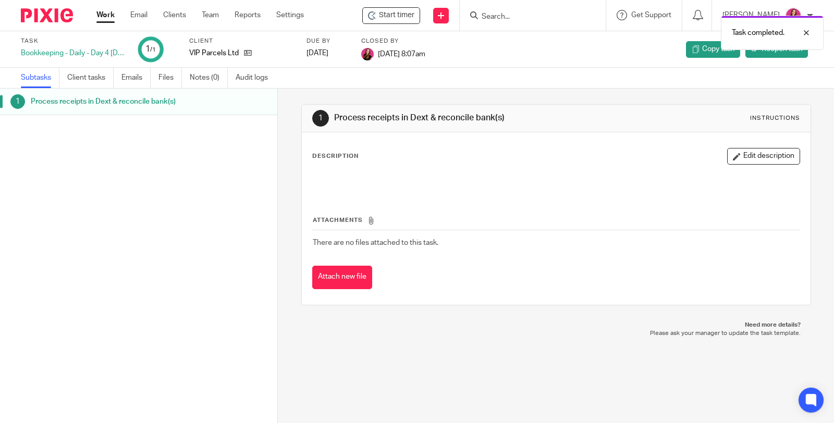
click at [249, 54] on icon at bounding box center [248, 53] width 8 height 8
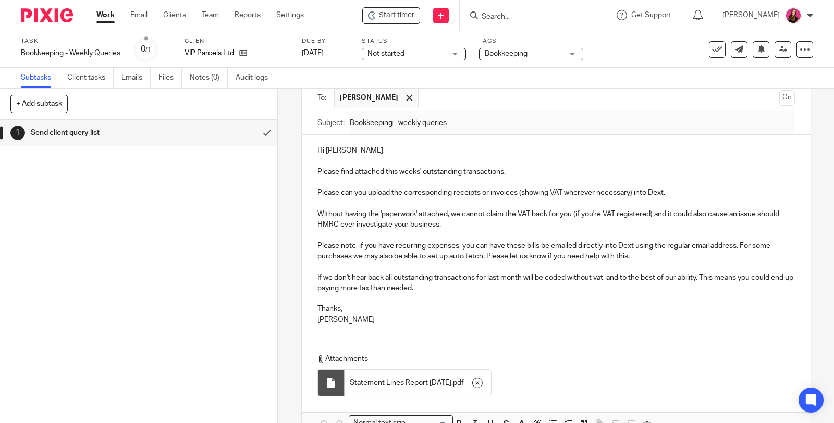
scroll to position [132, 0]
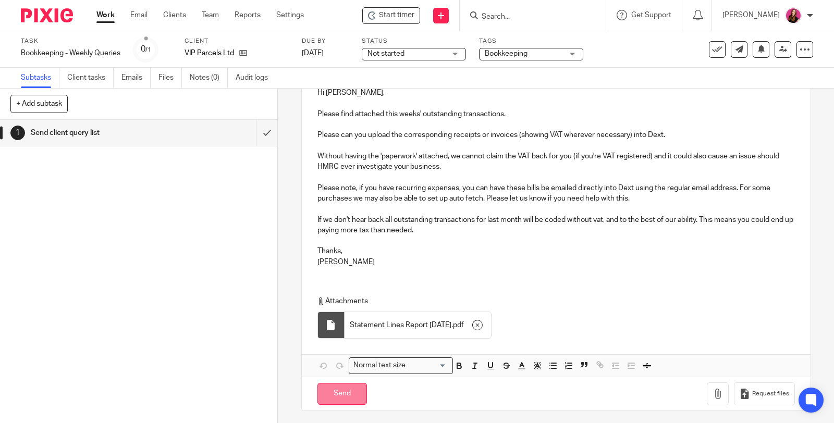
click at [358, 389] on input "Send" at bounding box center [342, 394] width 50 height 22
type input "Sent"
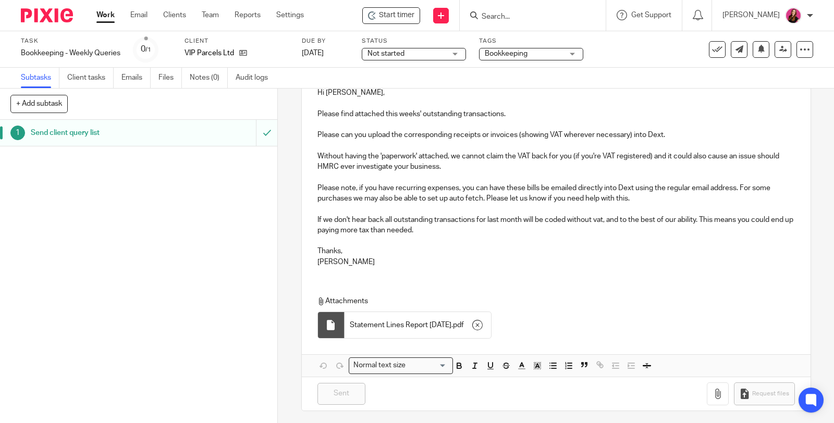
click at [105, 17] on link "Work" at bounding box center [105, 15] width 18 height 10
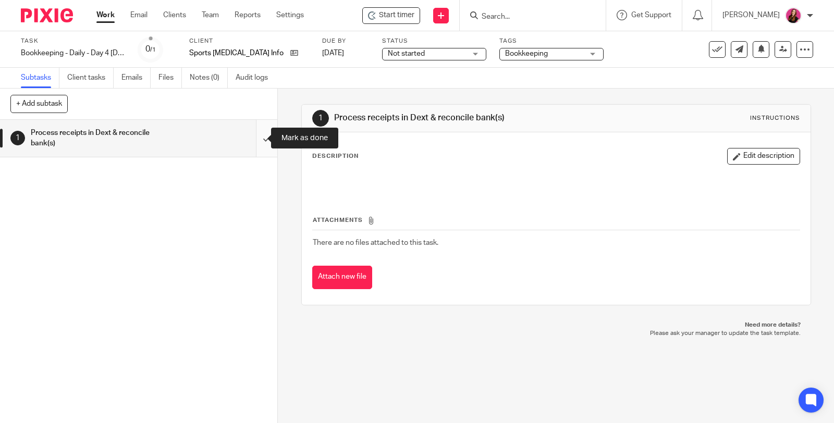
click at [254, 139] on input "submit" at bounding box center [138, 138] width 277 height 37
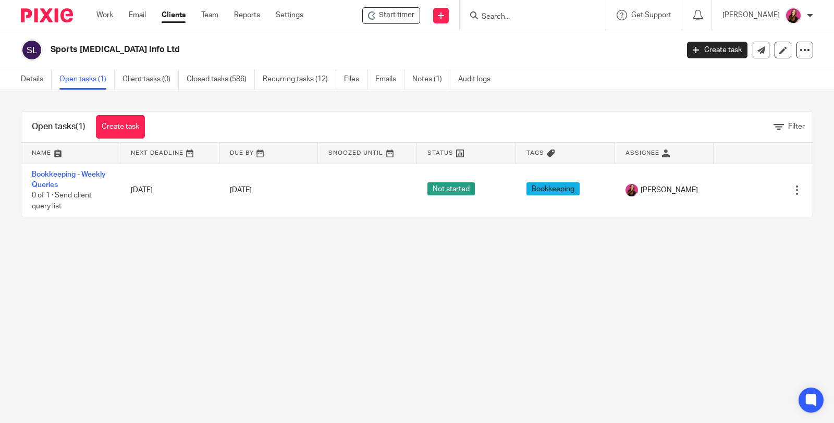
click at [740, 187] on icon at bounding box center [745, 191] width 10 height 10
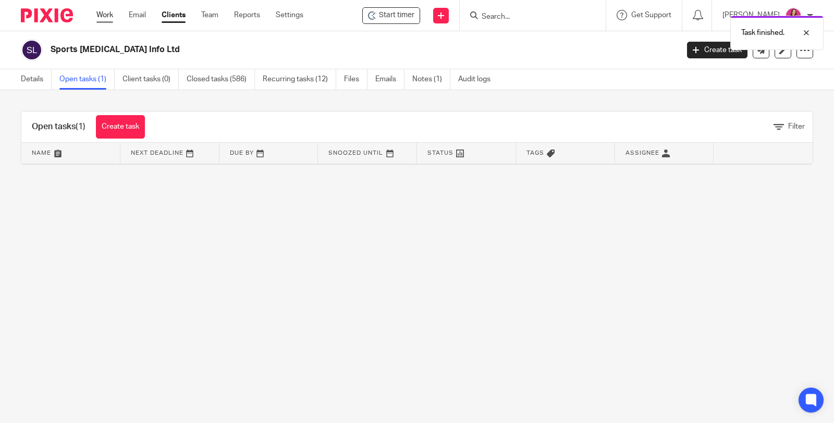
click at [109, 13] on link "Work" at bounding box center [104, 15] width 17 height 10
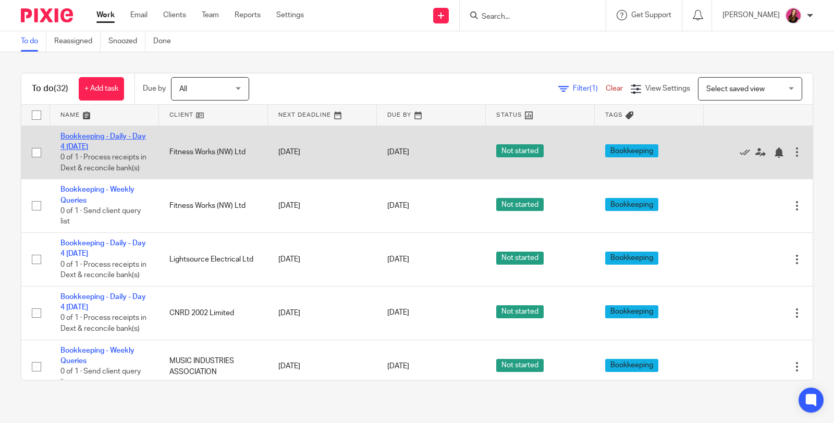
click at [105, 137] on link "Bookkeeping - Daily - Day 4 [DATE]" at bounding box center [102, 142] width 85 height 18
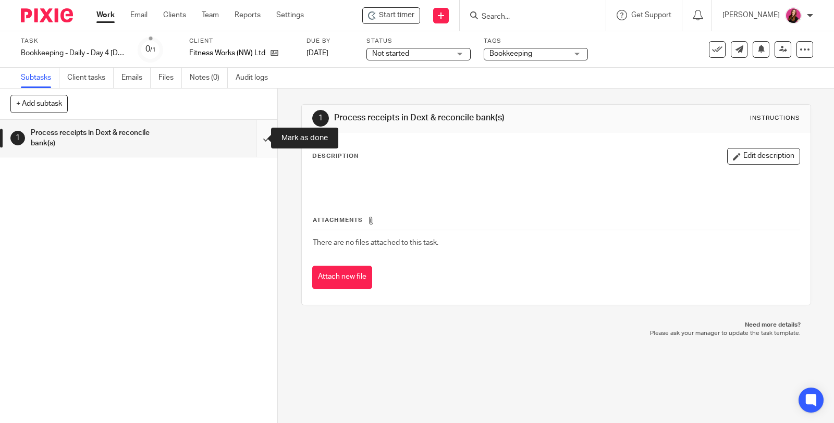
click at [254, 139] on input "submit" at bounding box center [138, 138] width 277 height 37
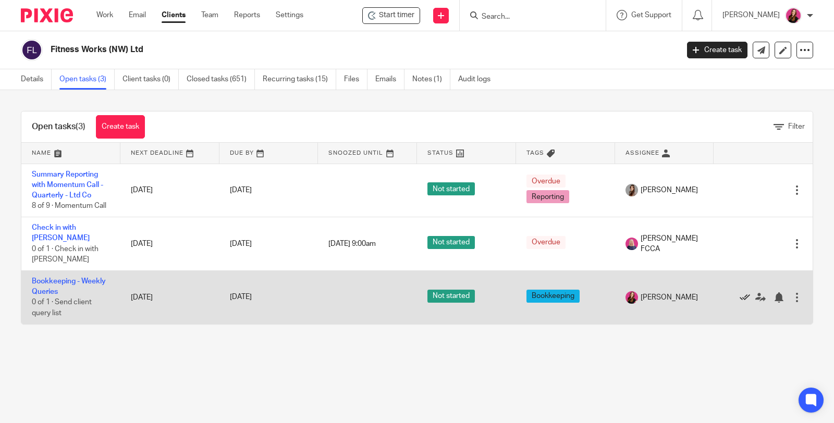
click at [740, 292] on icon at bounding box center [745, 297] width 10 height 10
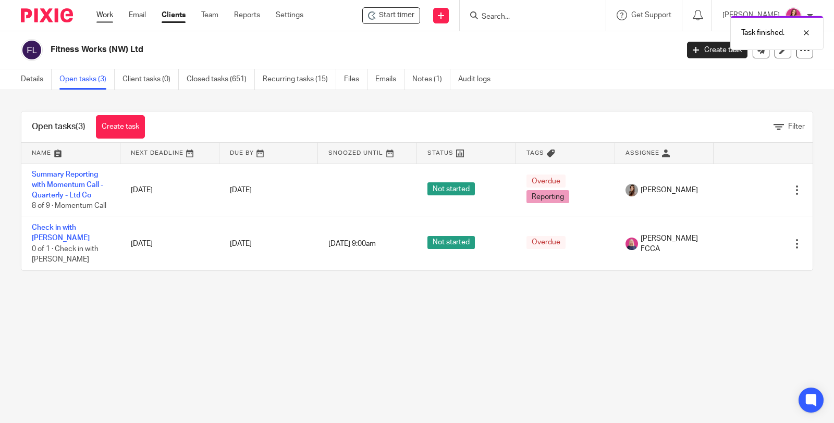
click at [104, 11] on link "Work" at bounding box center [104, 15] width 17 height 10
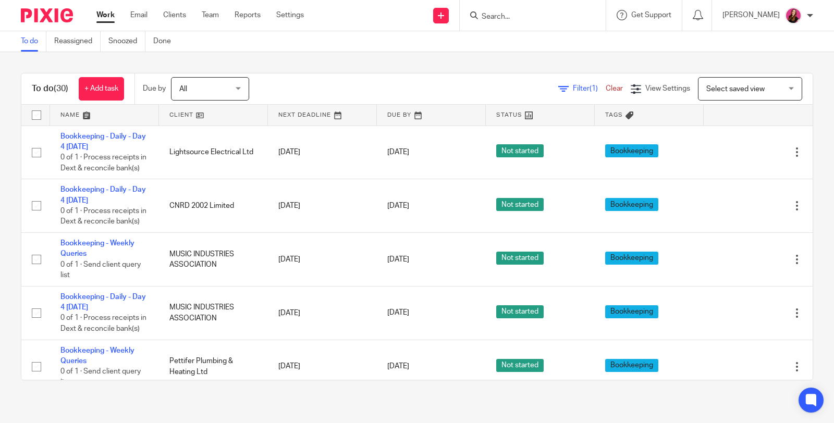
click at [107, 135] on link "Bookkeeping - Daily - Day 4 [DATE]" at bounding box center [102, 142] width 85 height 18
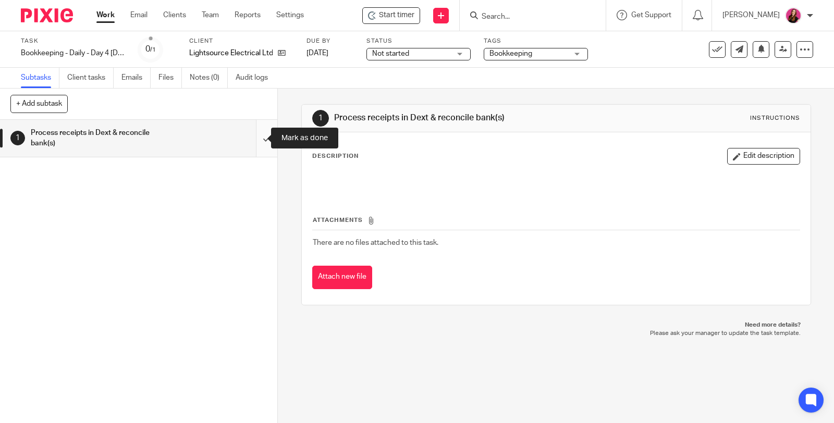
click at [254, 137] on input "submit" at bounding box center [138, 138] width 277 height 37
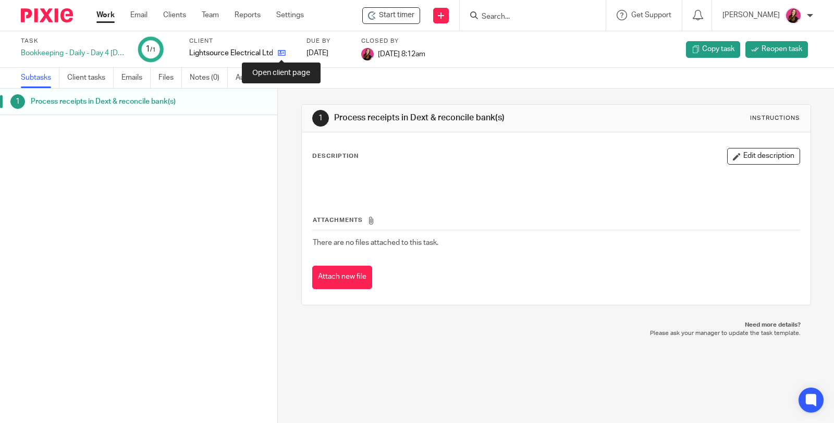
click at [278, 56] on icon at bounding box center [282, 53] width 8 height 8
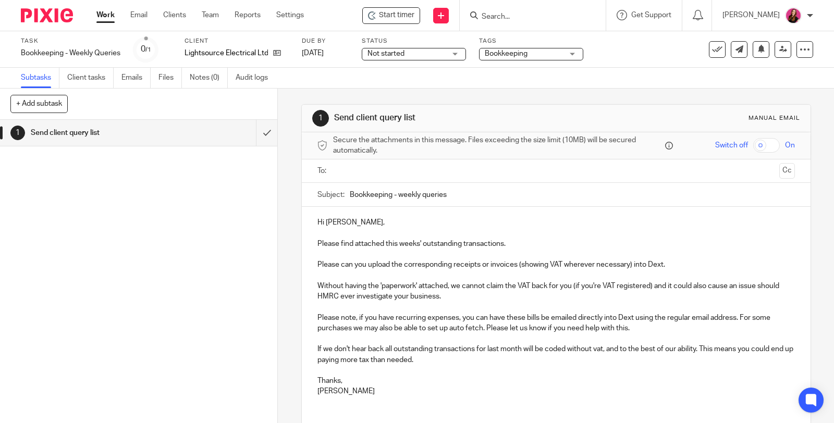
click at [408, 170] on input "text" at bounding box center [556, 171] width 438 height 12
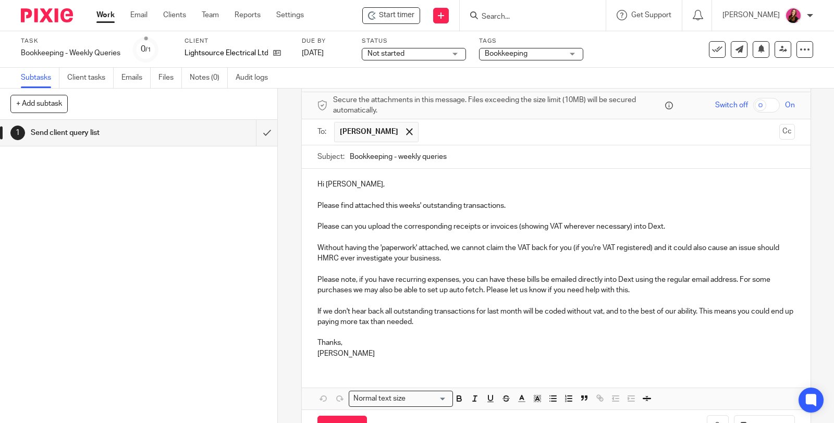
scroll to position [74, 0]
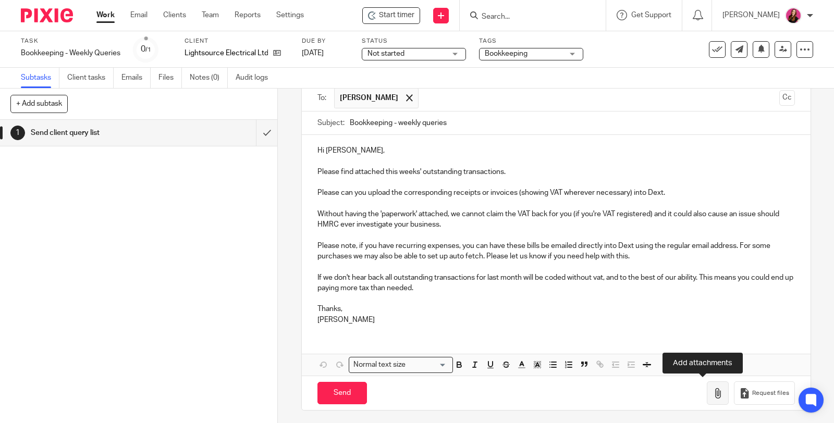
click at [712, 389] on icon "button" at bounding box center [717, 393] width 10 height 10
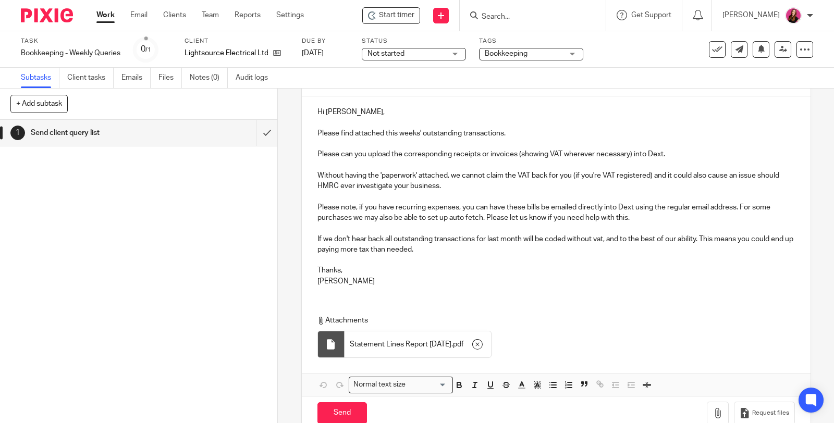
scroll to position [132, 0]
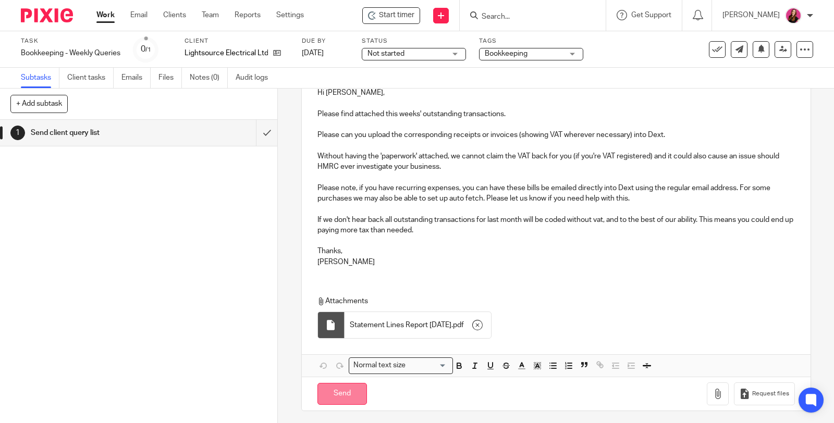
click at [335, 391] on input "Send" at bounding box center [342, 394] width 50 height 22
type input "Sent"
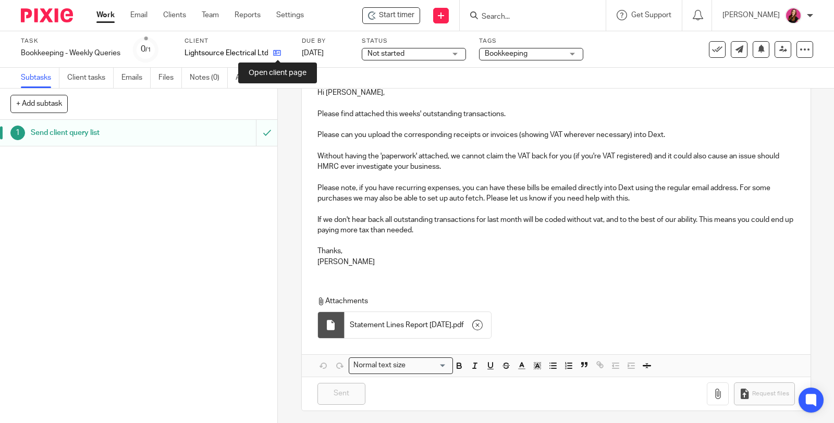
click at [280, 53] on icon at bounding box center [277, 53] width 8 height 8
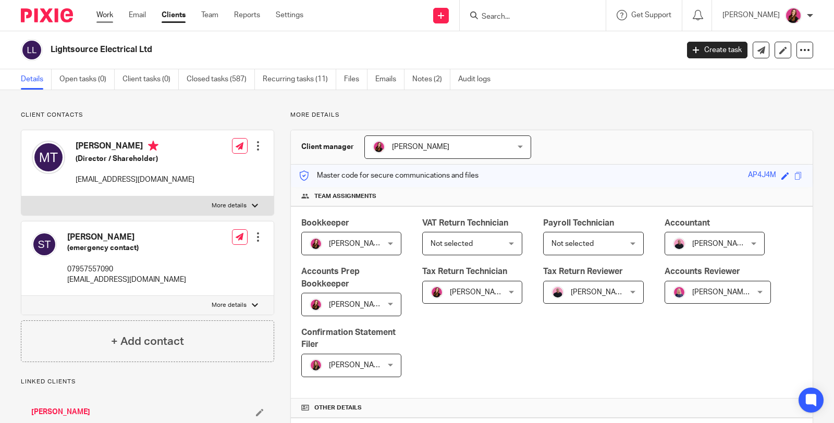
click at [112, 14] on link "Work" at bounding box center [104, 15] width 17 height 10
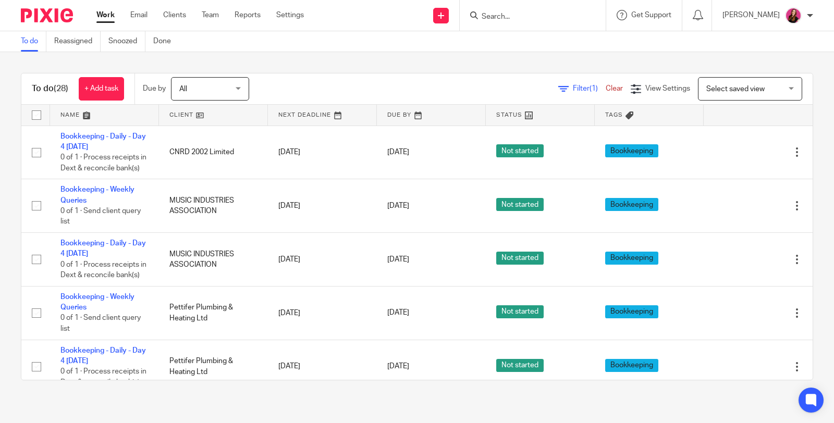
click at [115, 137] on link "Bookkeeping - Daily - Day 4 [DATE]" at bounding box center [102, 142] width 85 height 18
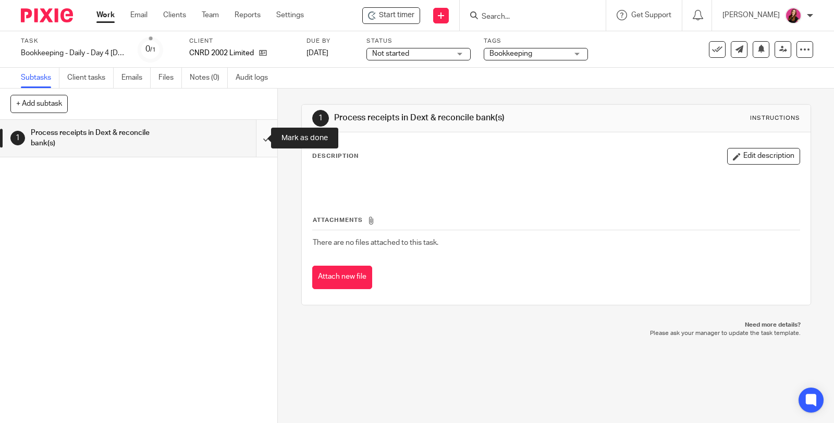
click at [253, 141] on input "submit" at bounding box center [138, 138] width 277 height 37
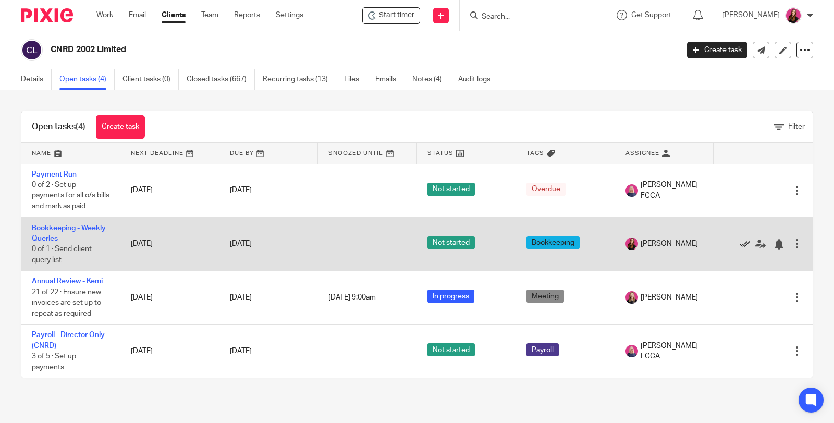
click at [740, 241] on icon at bounding box center [745, 244] width 10 height 10
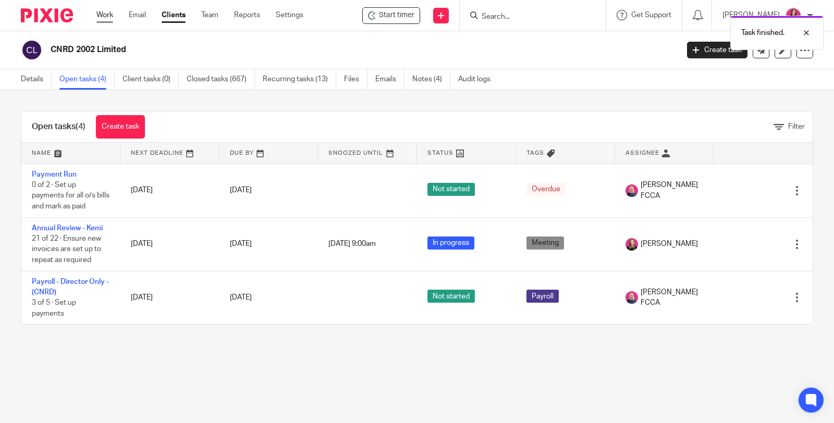
click at [107, 16] on link "Work" at bounding box center [104, 15] width 17 height 10
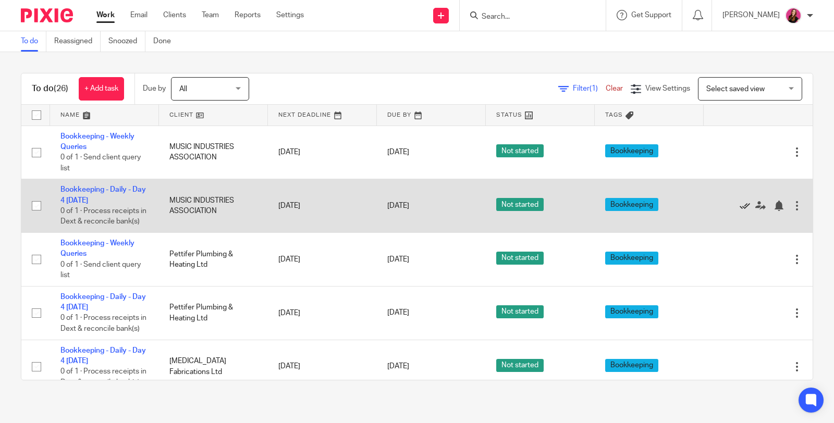
click at [740, 209] on icon at bounding box center [745, 206] width 10 height 10
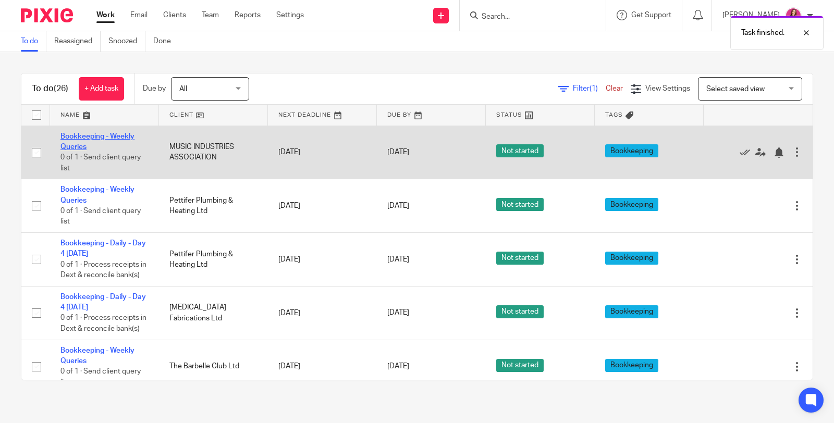
click at [117, 137] on link "Bookkeeping - Weekly Queries" at bounding box center [97, 142] width 74 height 18
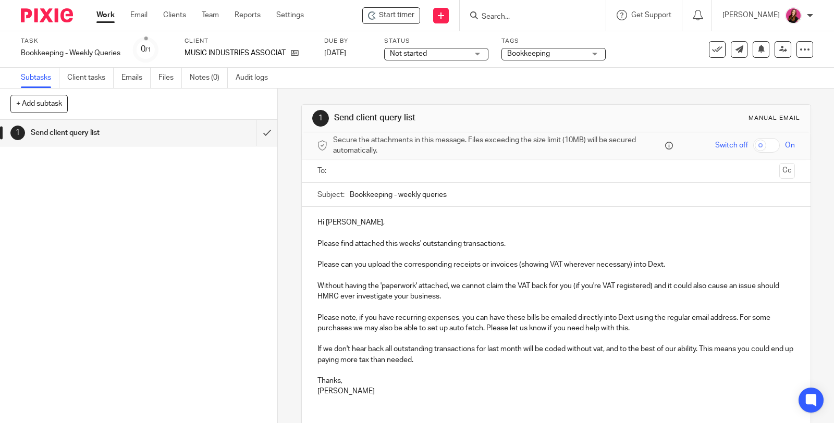
click at [417, 173] on input "text" at bounding box center [556, 171] width 438 height 12
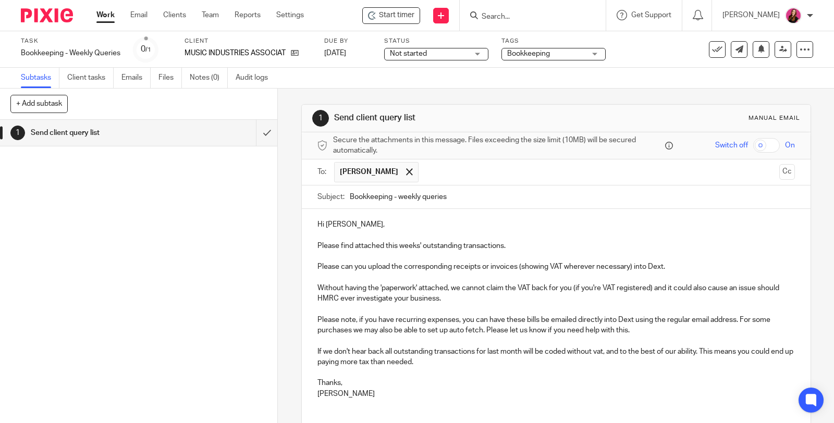
click at [376, 221] on p "Hi [PERSON_NAME]," at bounding box center [555, 224] width 477 height 10
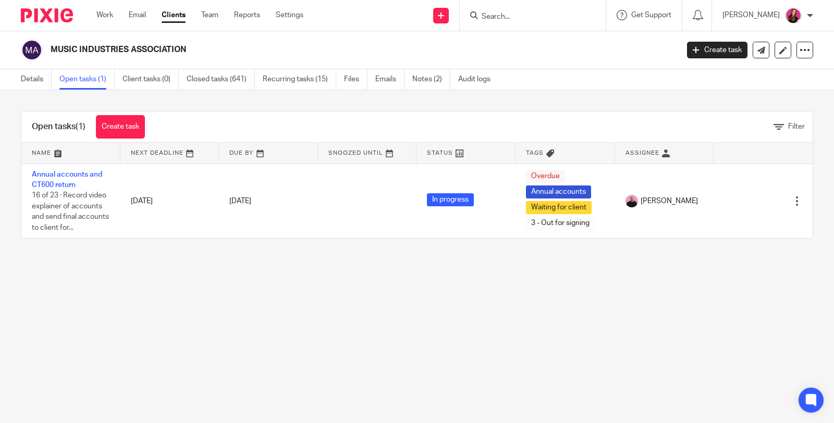
click at [106, 15] on link "Work" at bounding box center [104, 15] width 17 height 10
